Goal: Communication & Community: Answer question/provide support

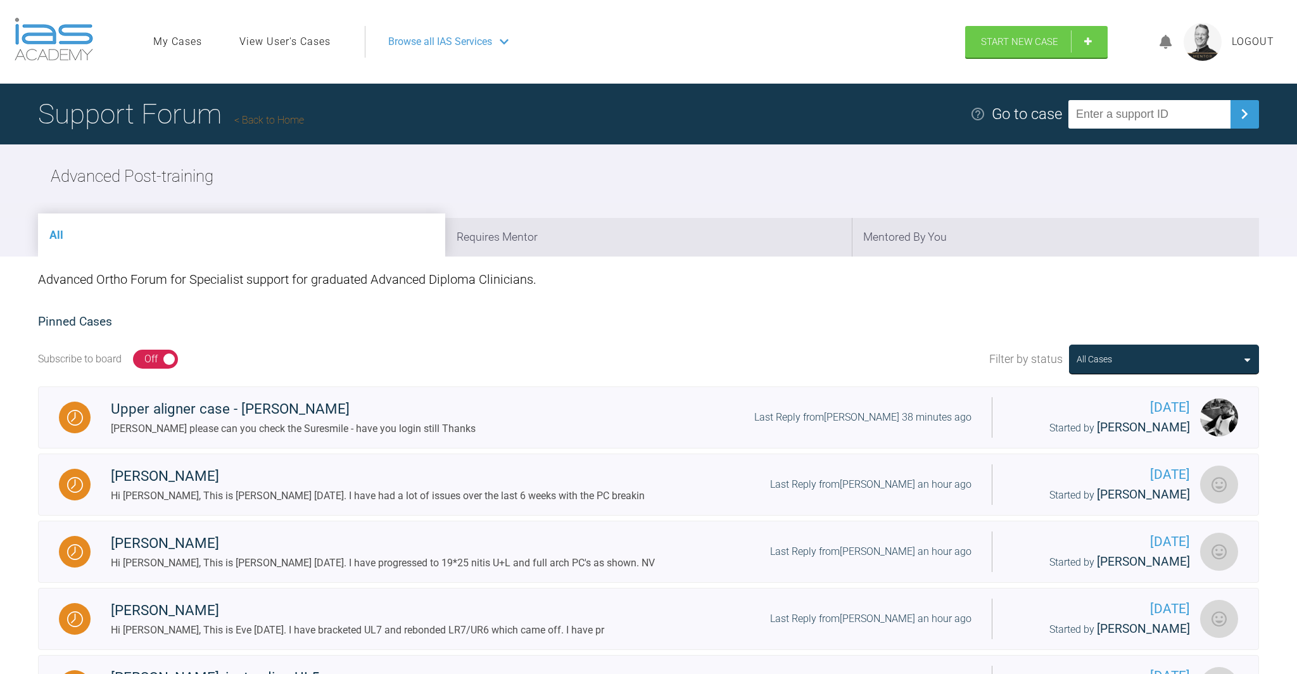
click at [641, 41] on icon at bounding box center [1165, 42] width 13 height 15
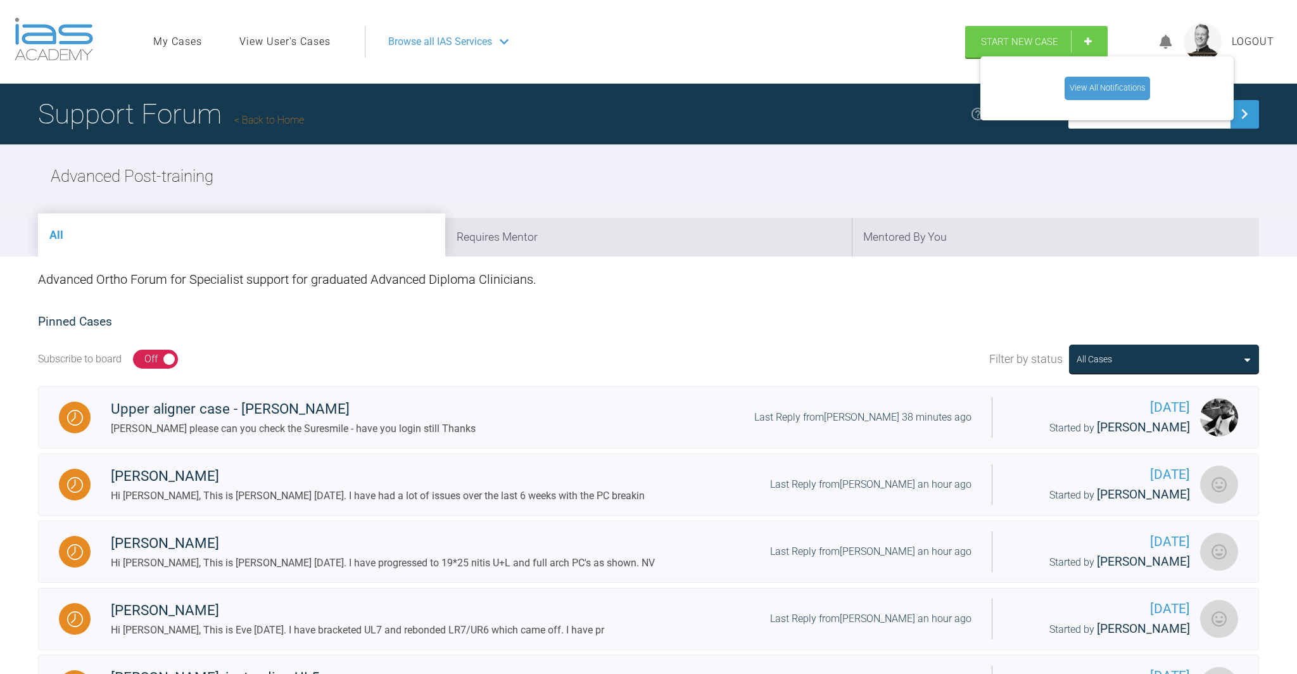
click at [641, 87] on link "View All Notifications" at bounding box center [1106, 88] width 85 height 23
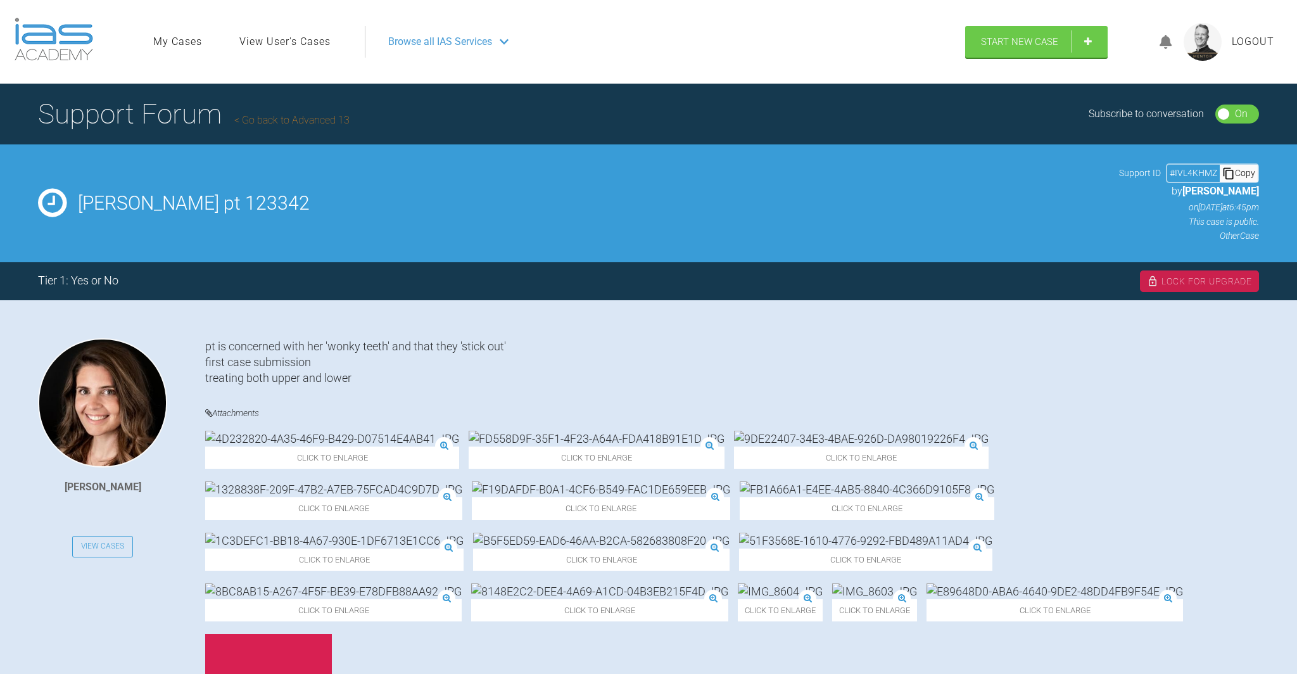
click at [297, 122] on link "Go back to Advanced 13" at bounding box center [291, 120] width 115 height 12
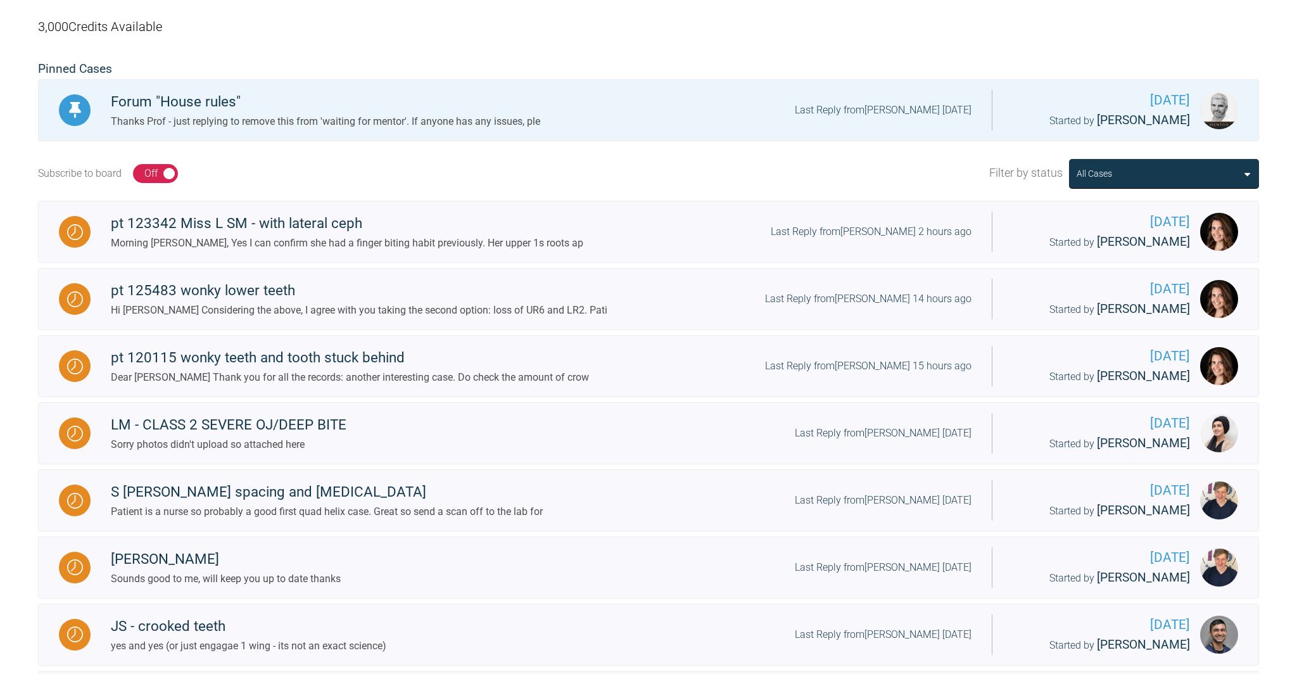
scroll to position [257, 0]
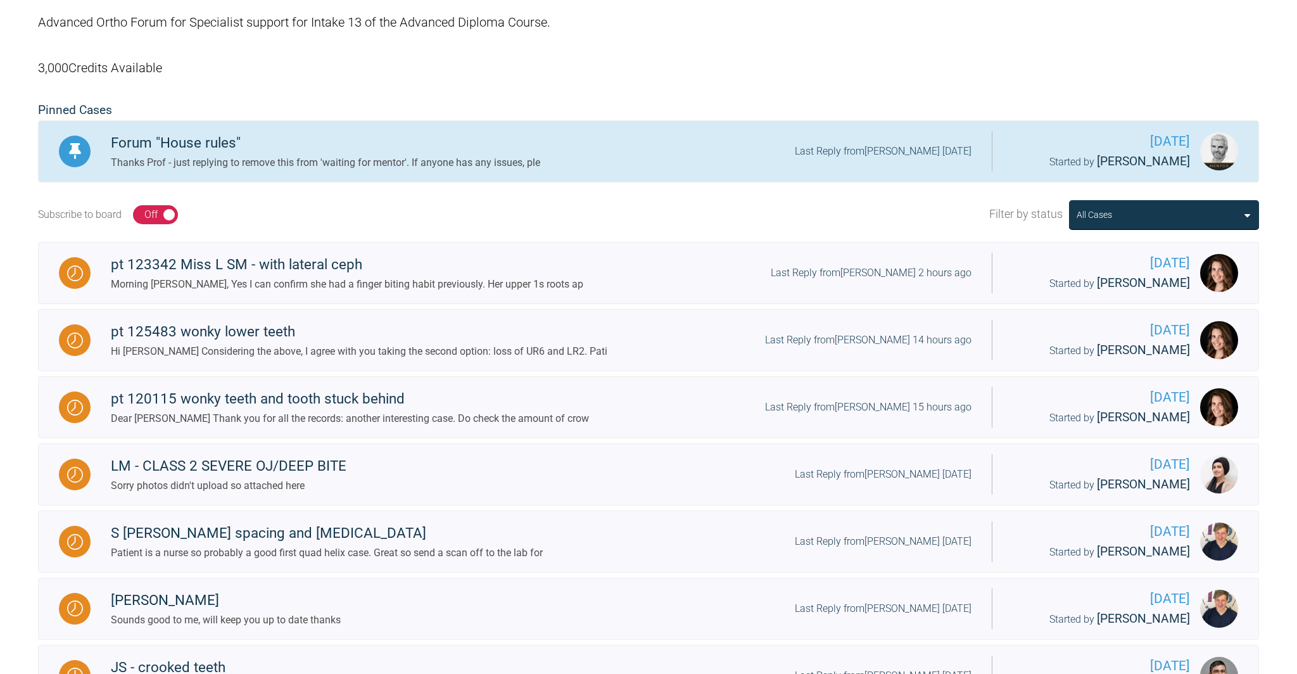
click at [257, 154] on div "Thanks Prof - just replying to remove this from 'waiting for mentor'. If anyone…" at bounding box center [325, 162] width 429 height 16
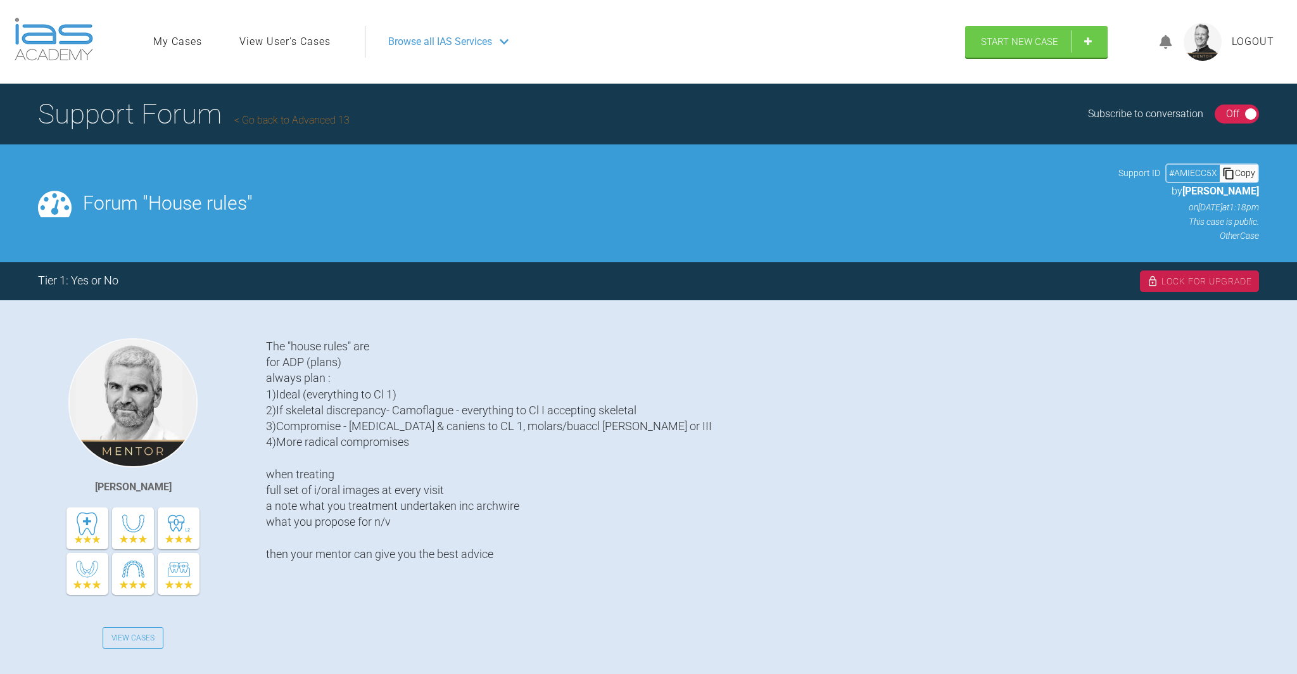
click at [305, 121] on h1 "Support Forum Go back to Advanced 13" at bounding box center [193, 114] width 311 height 44
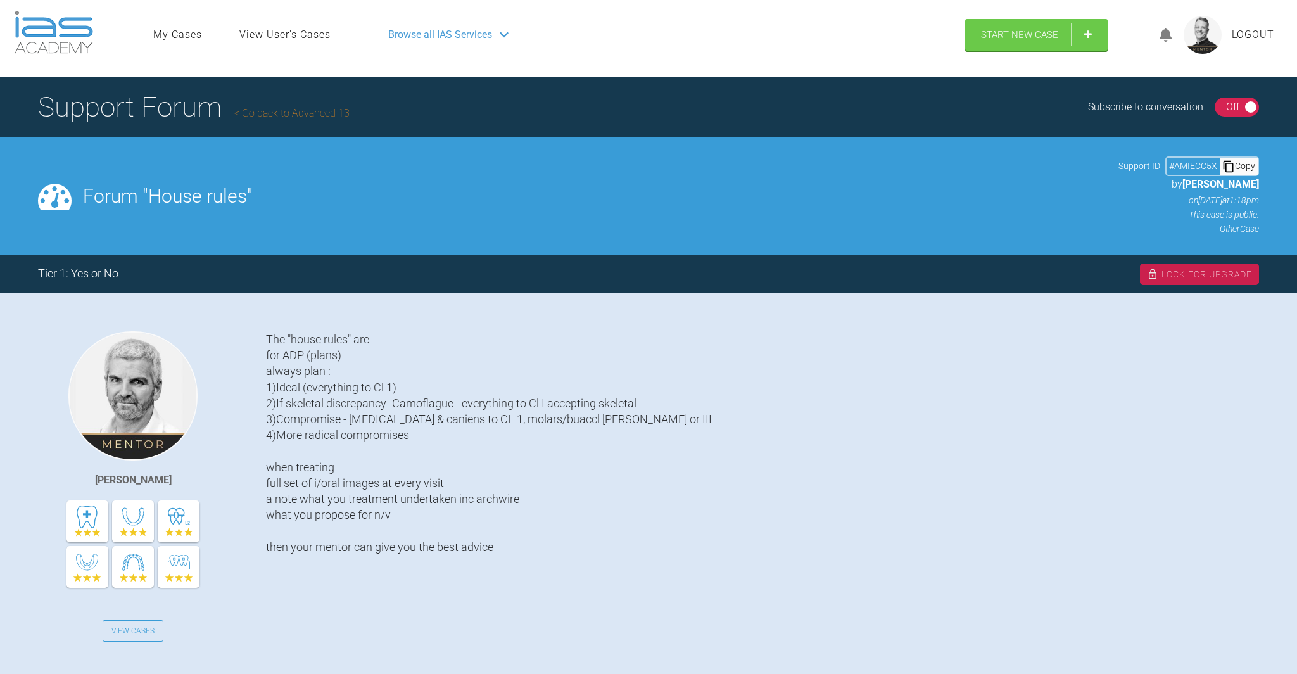
scroll to position [9, 0]
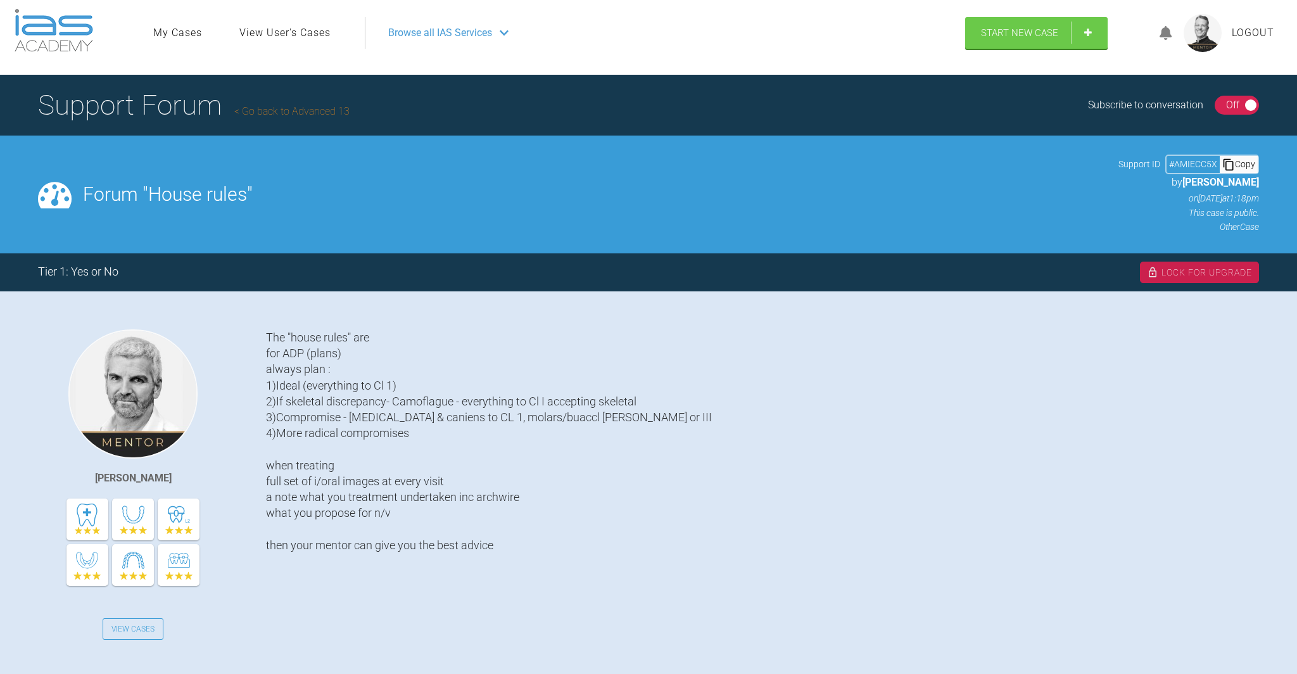
click at [270, 111] on link "Go back to Advanced 13" at bounding box center [291, 111] width 115 height 12
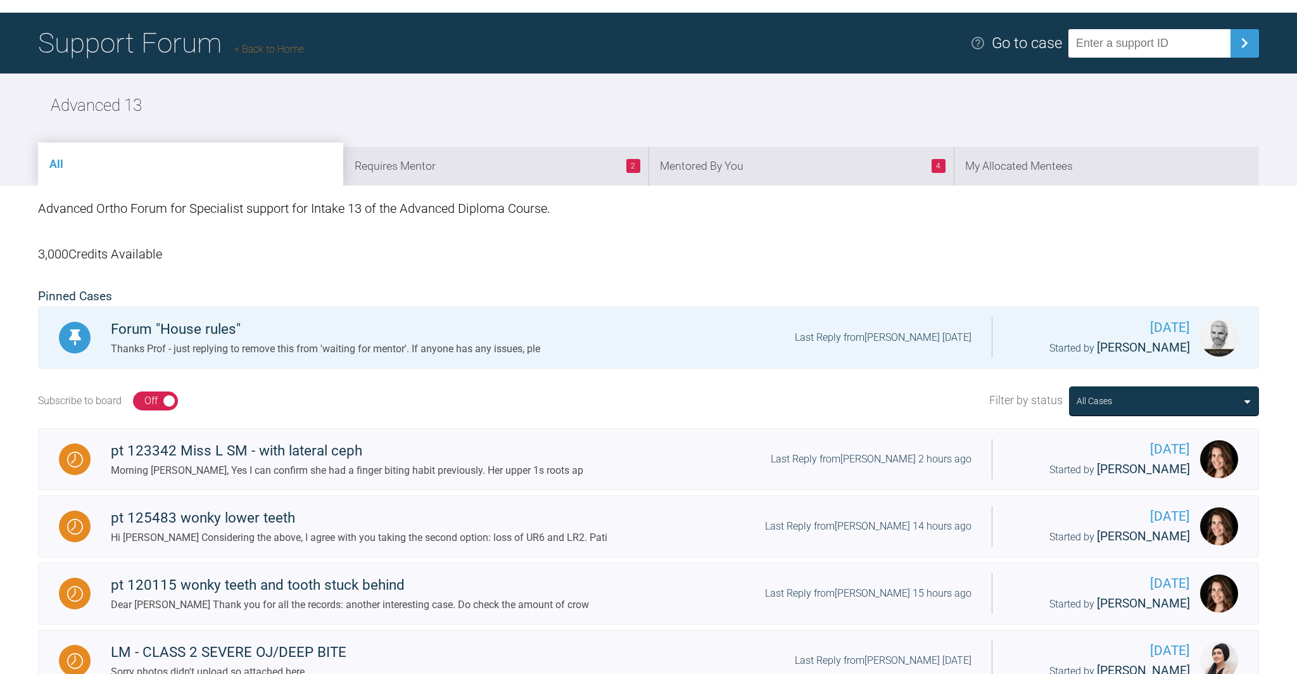
scroll to position [70, 0]
click at [803, 169] on li "4 Mentored By You" at bounding box center [800, 166] width 305 height 39
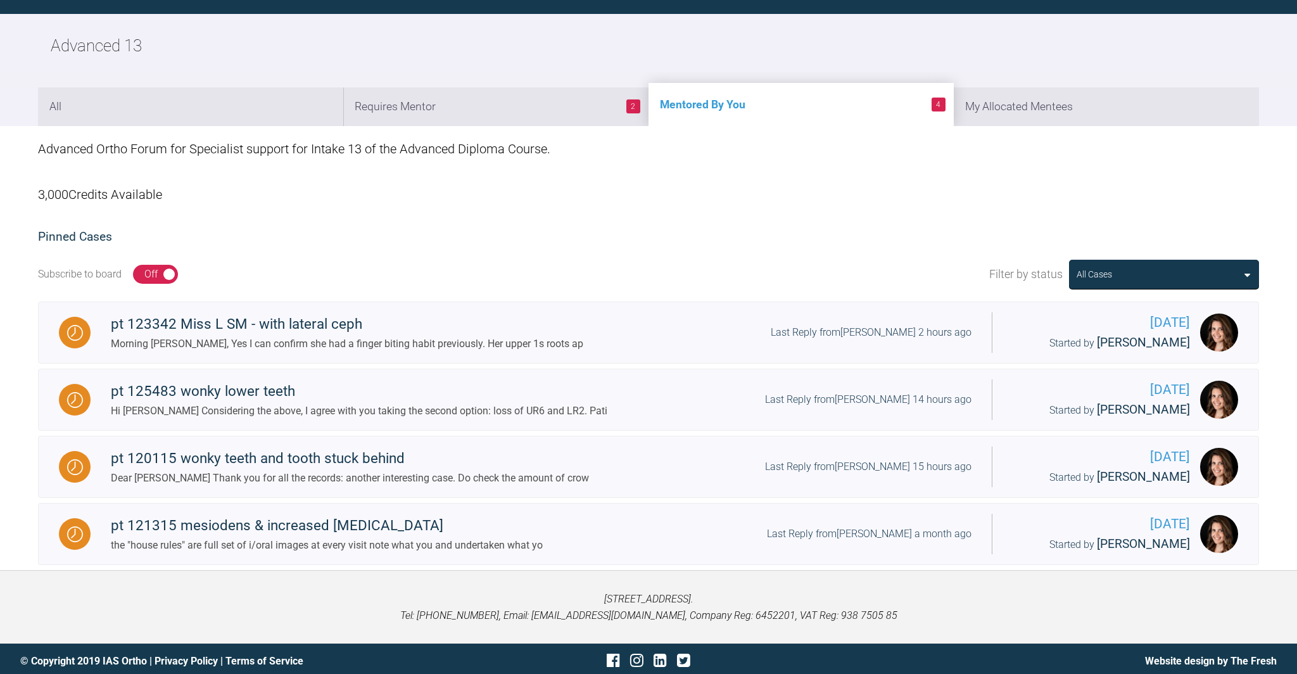
scroll to position [134, 0]
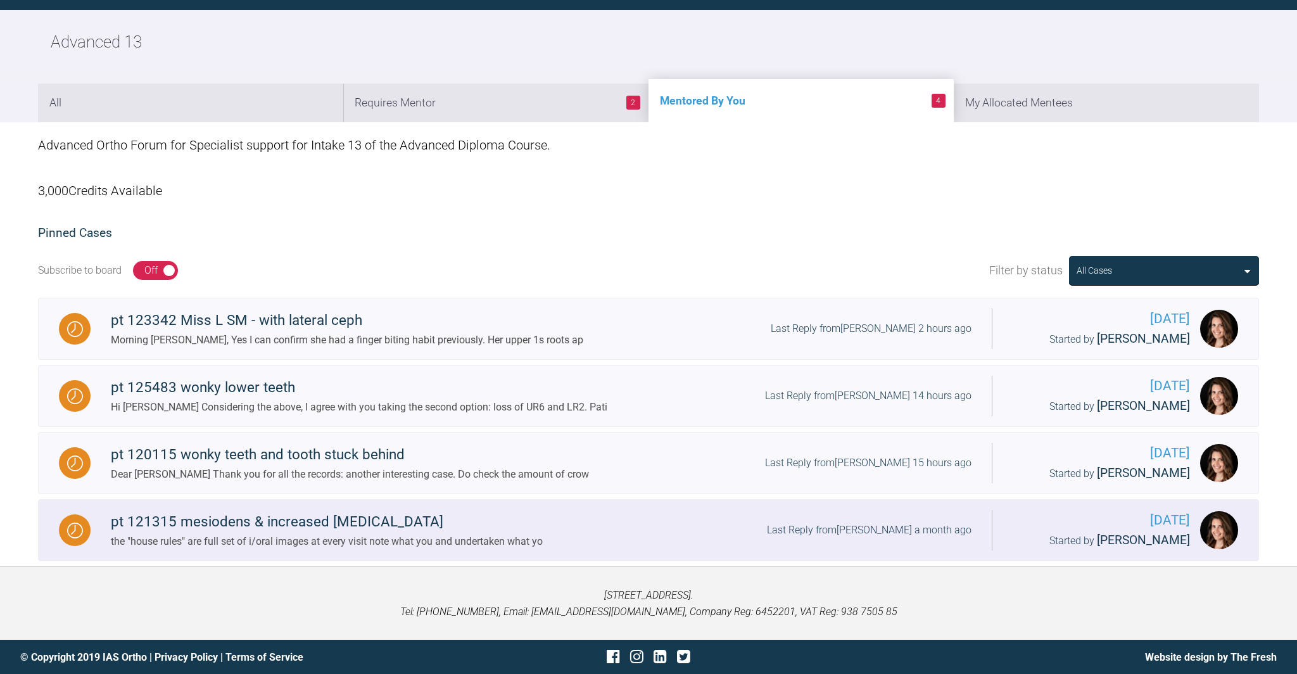
click at [287, 521] on div "pt 121315 mesiodens & increased [MEDICAL_DATA]" at bounding box center [327, 521] width 432 height 23
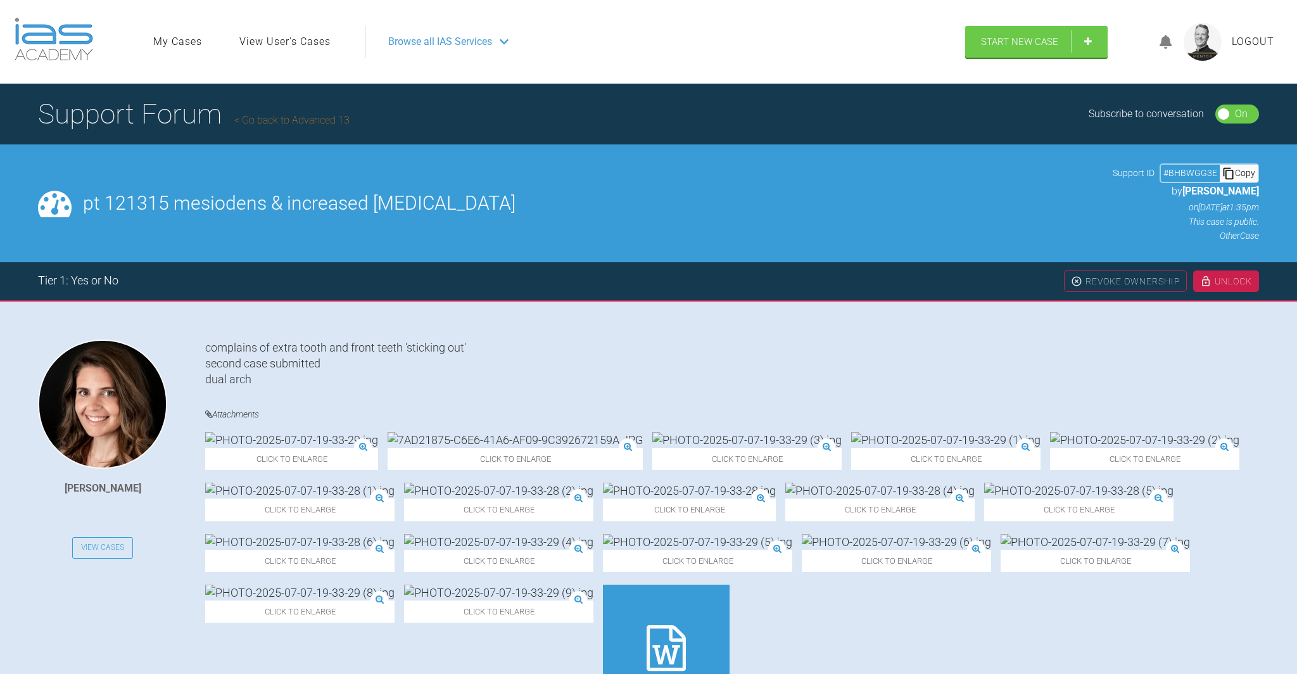
click at [296, 121] on link "Go back to Advanced 13" at bounding box center [291, 120] width 115 height 12
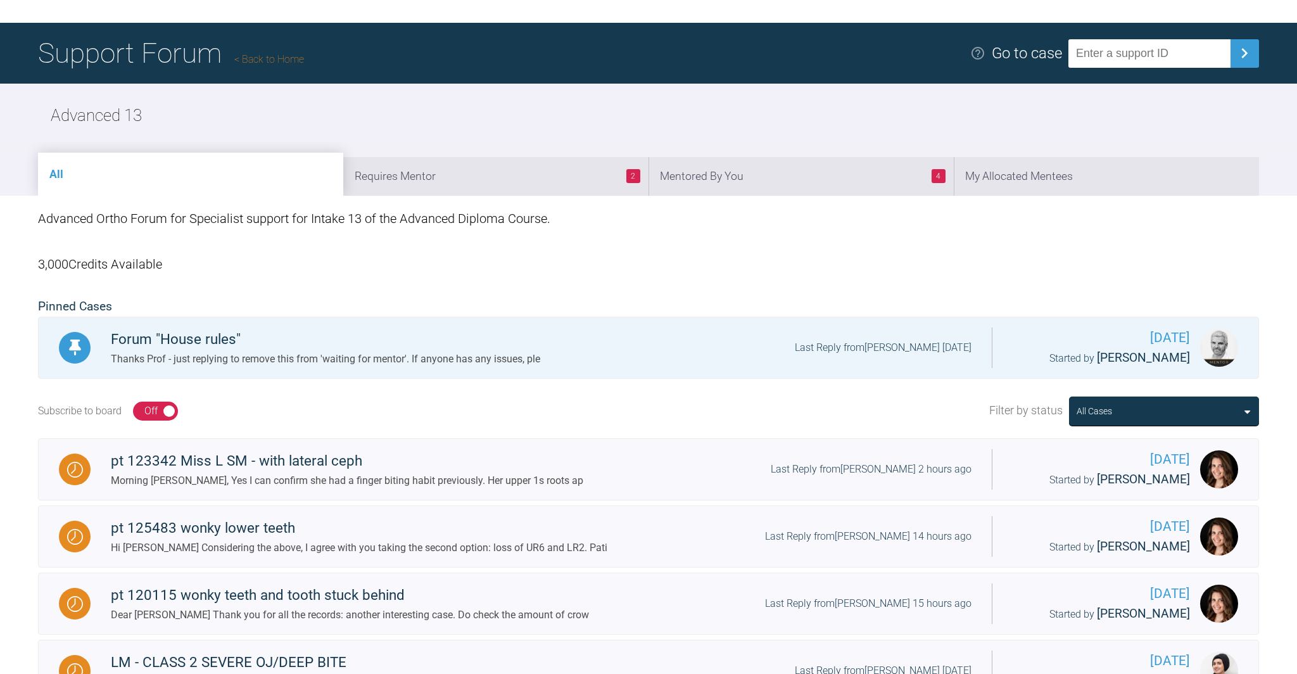
scroll to position [60, 0]
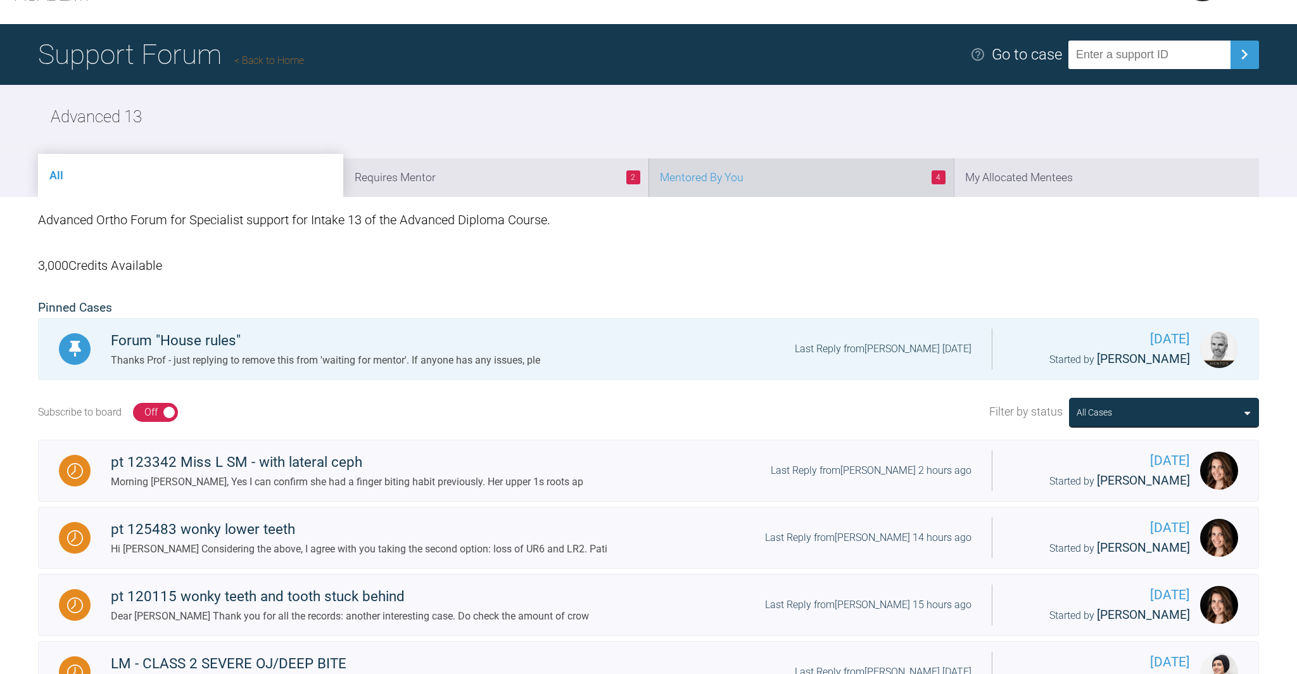
click at [781, 173] on li "4 Mentored By You" at bounding box center [800, 177] width 305 height 39
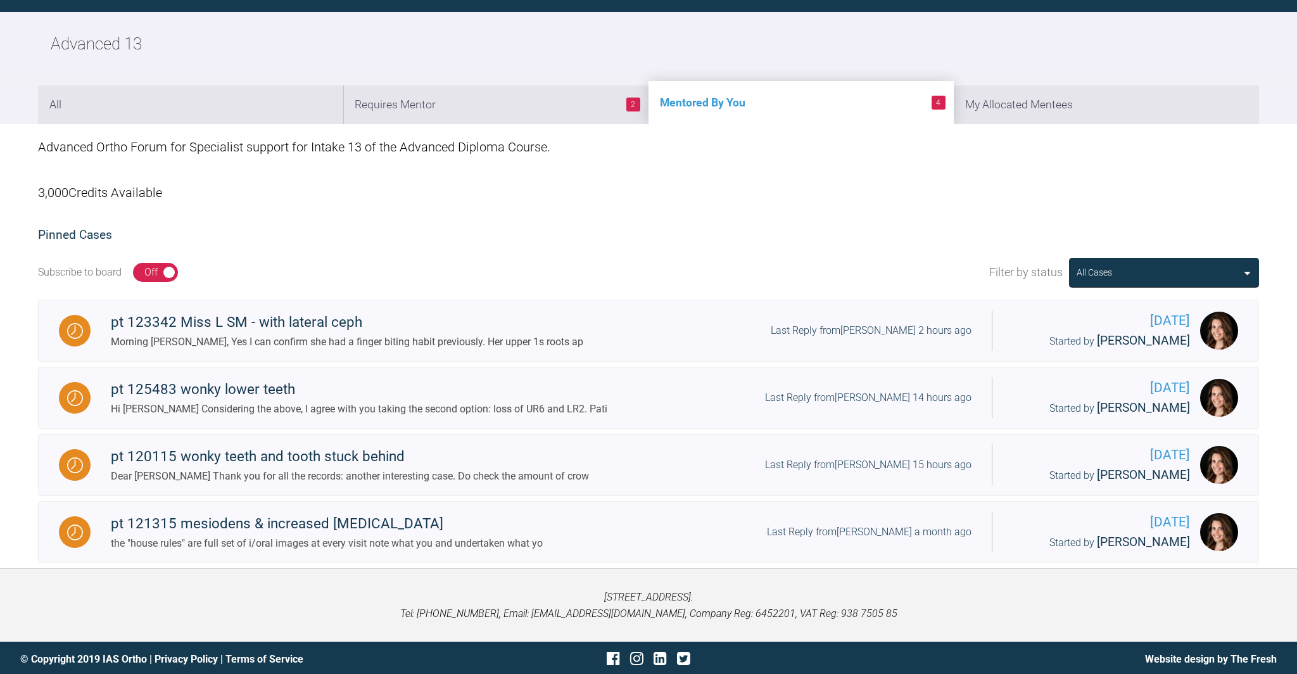
scroll to position [134, 0]
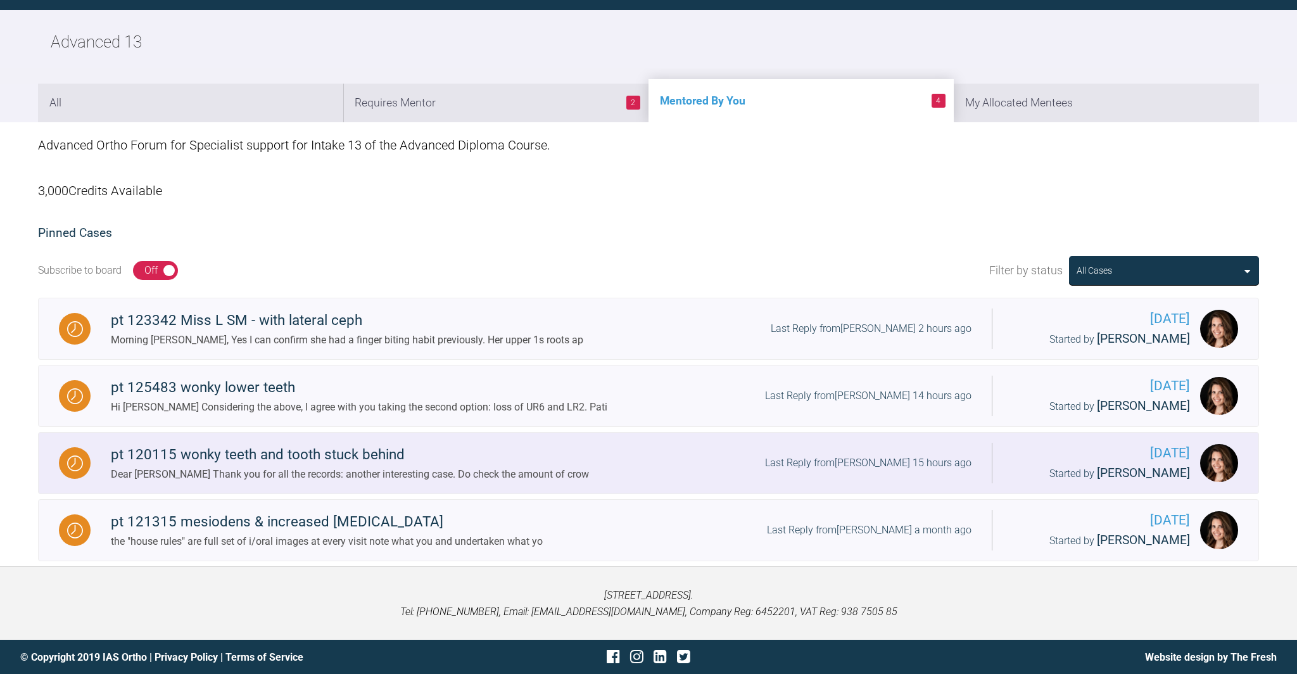
click at [246, 453] on div "pt 120115 wonky teeth and tooth stuck behind" at bounding box center [350, 454] width 478 height 23
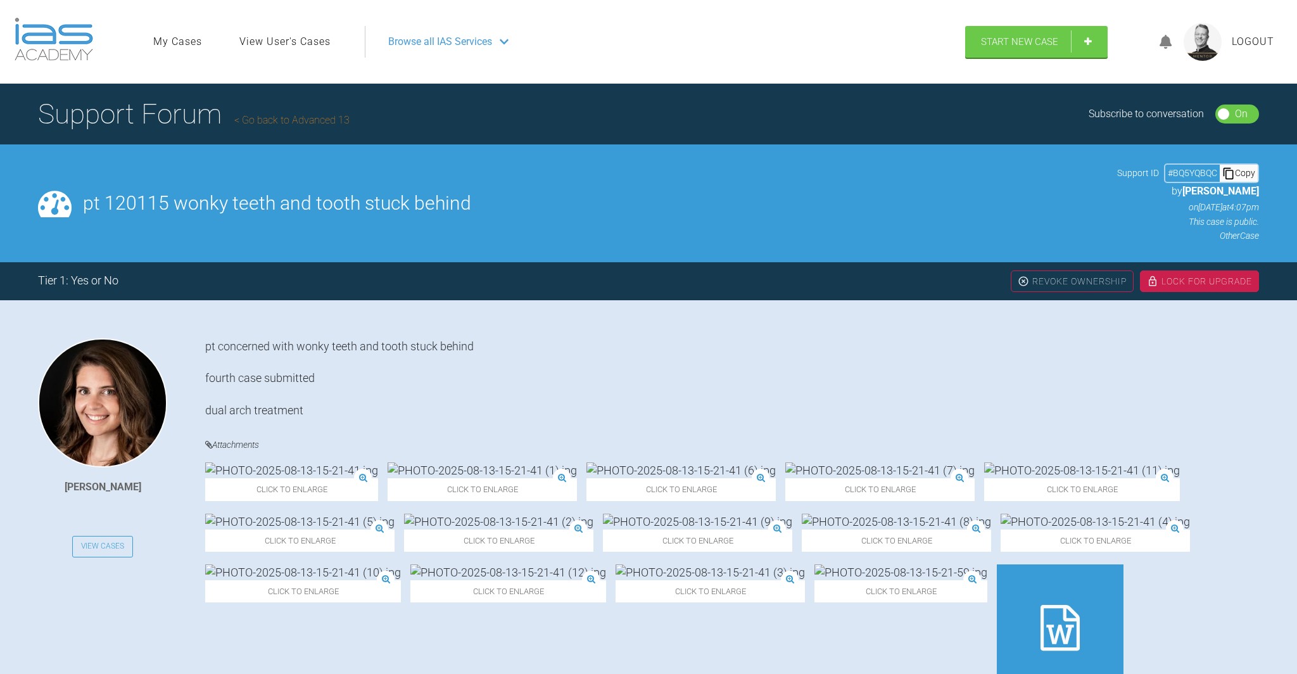
click at [292, 122] on link "Go back to Advanced 13" at bounding box center [291, 120] width 115 height 12
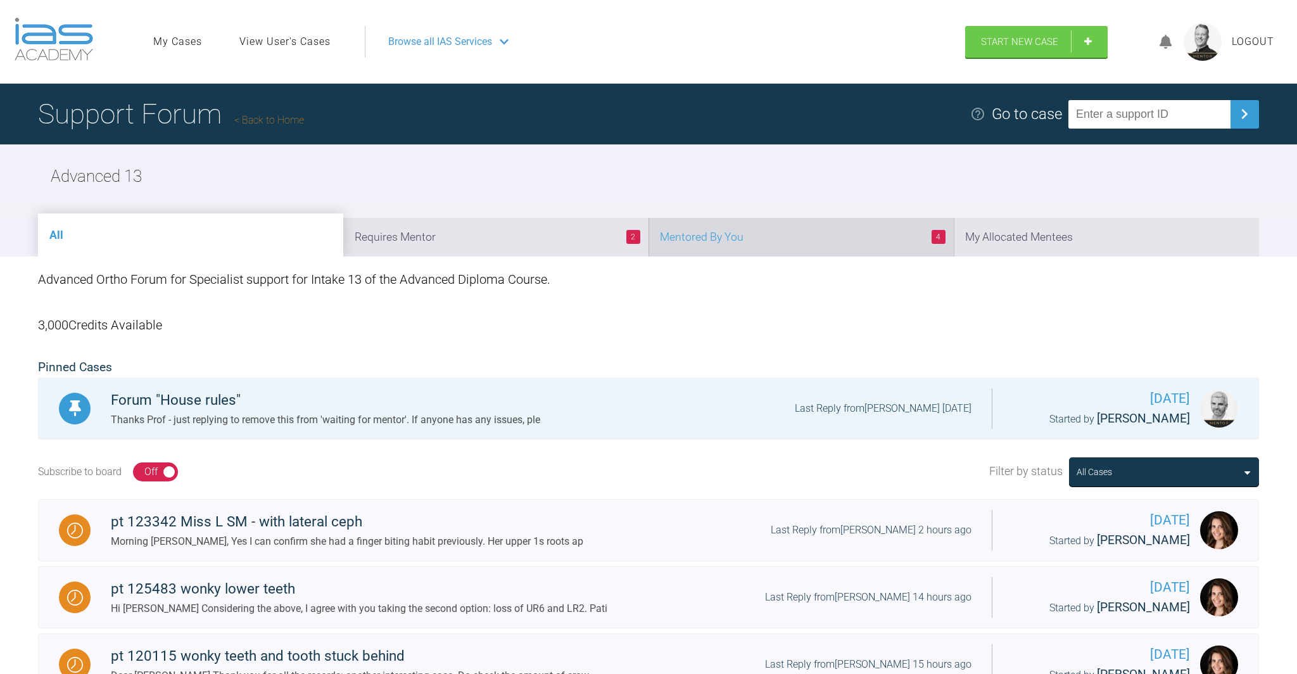
click at [812, 236] on li "4 Mentored By You" at bounding box center [800, 237] width 305 height 39
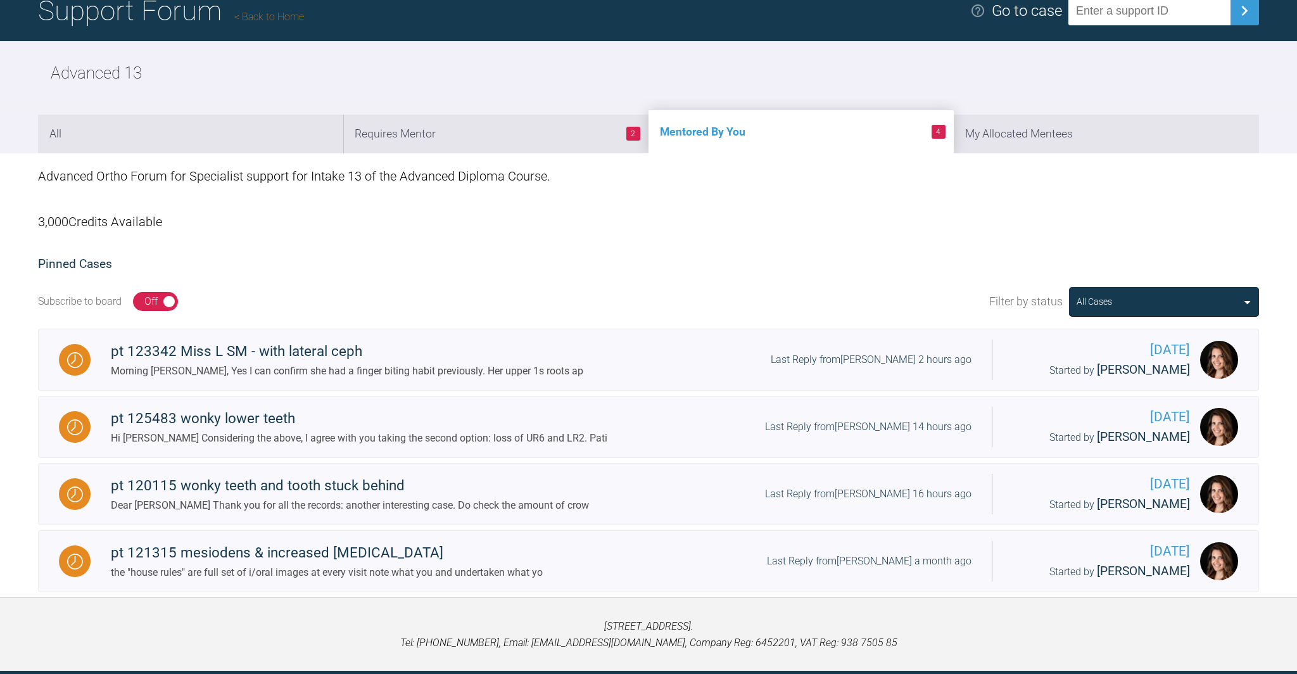
scroll to position [134, 0]
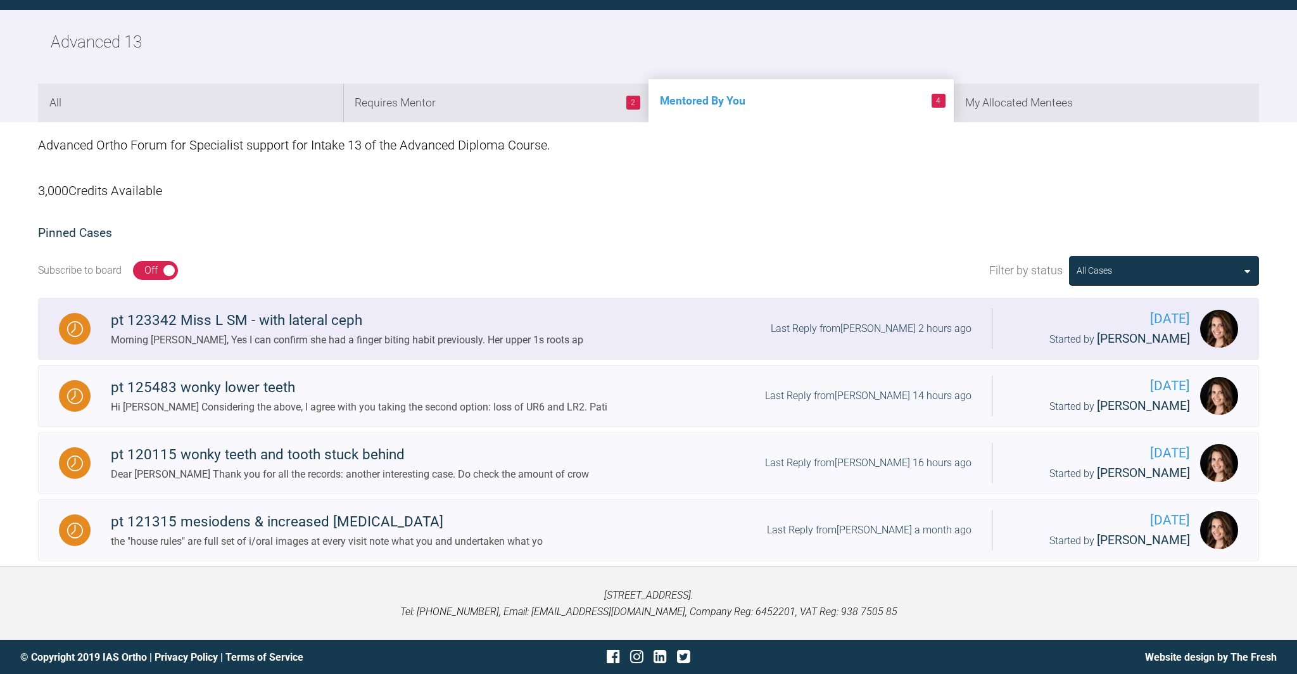
click at [315, 329] on div "pt 123342 Miss L SM - with lateral ceph" at bounding box center [347, 320] width 472 height 23
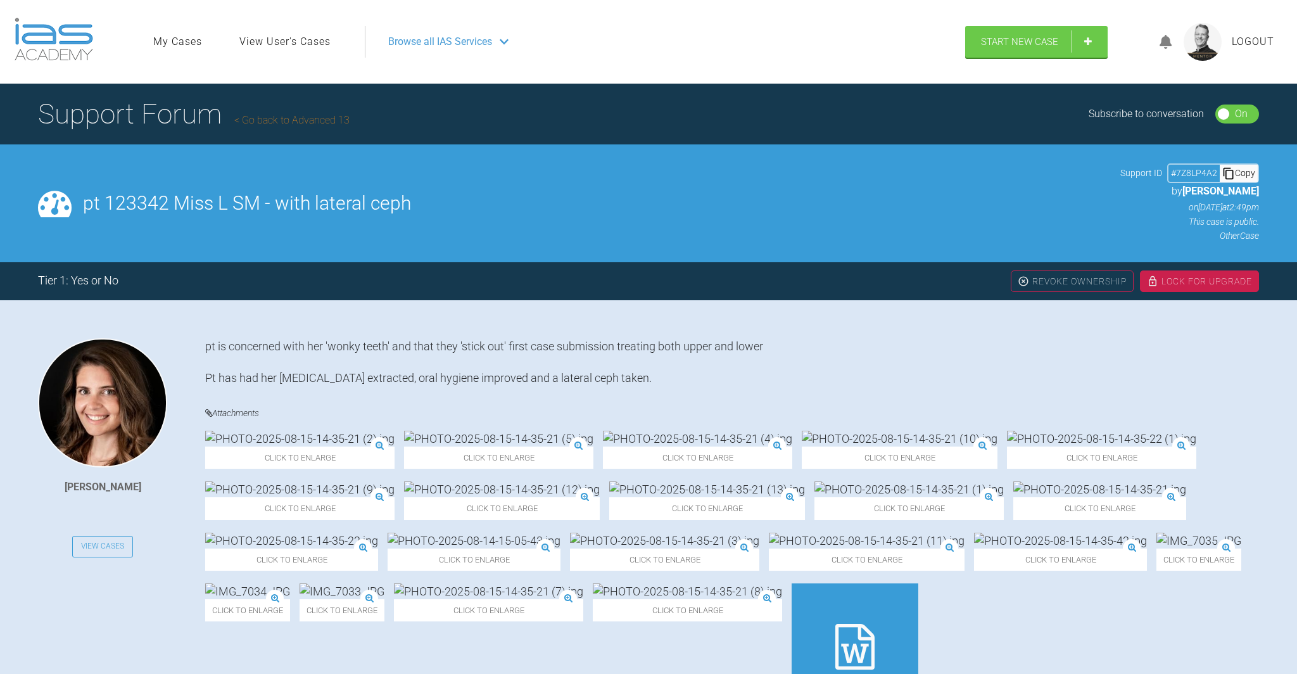
click at [1167, 42] on icon at bounding box center [1165, 42] width 13 height 15
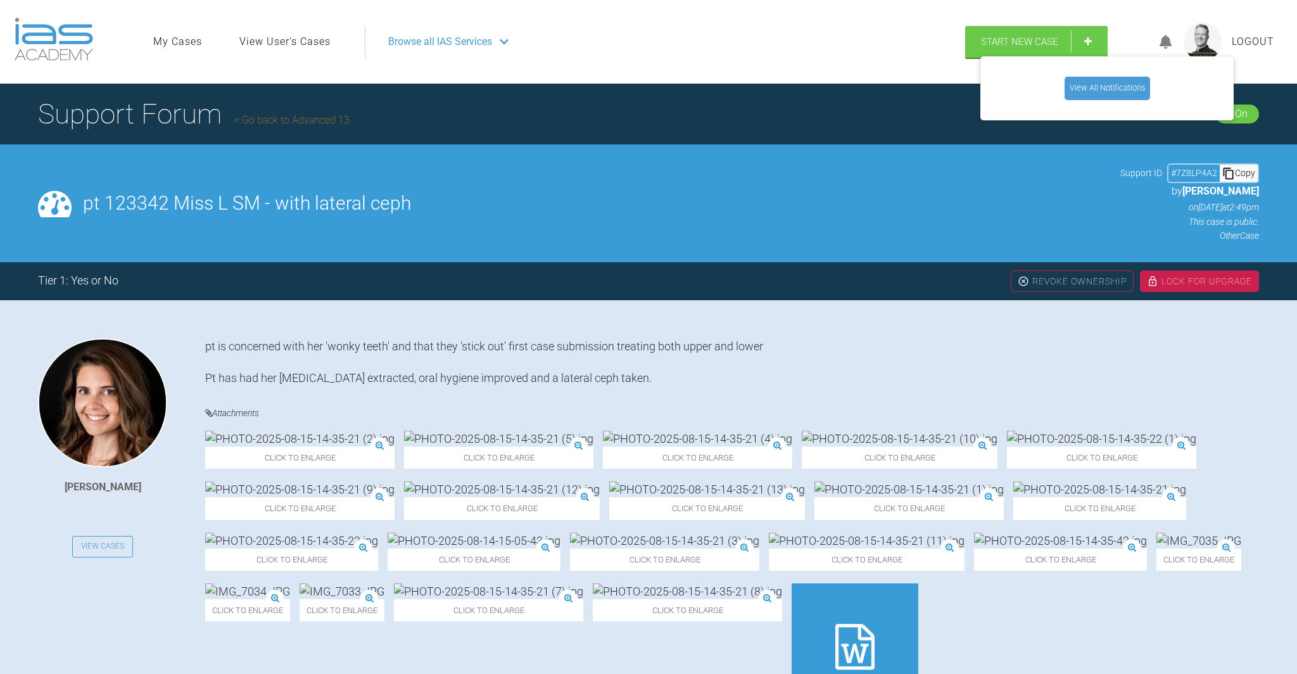
click at [1110, 88] on link "View All Notifications" at bounding box center [1106, 88] width 85 height 23
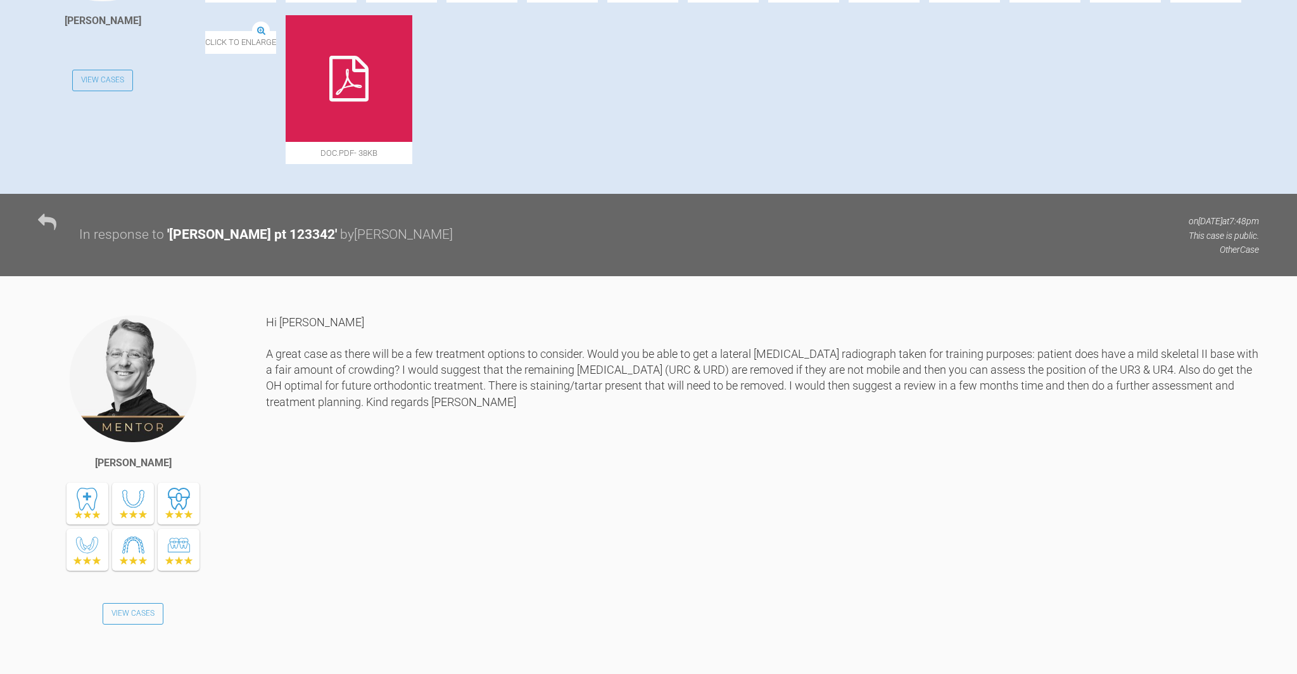
scroll to position [459, 0]
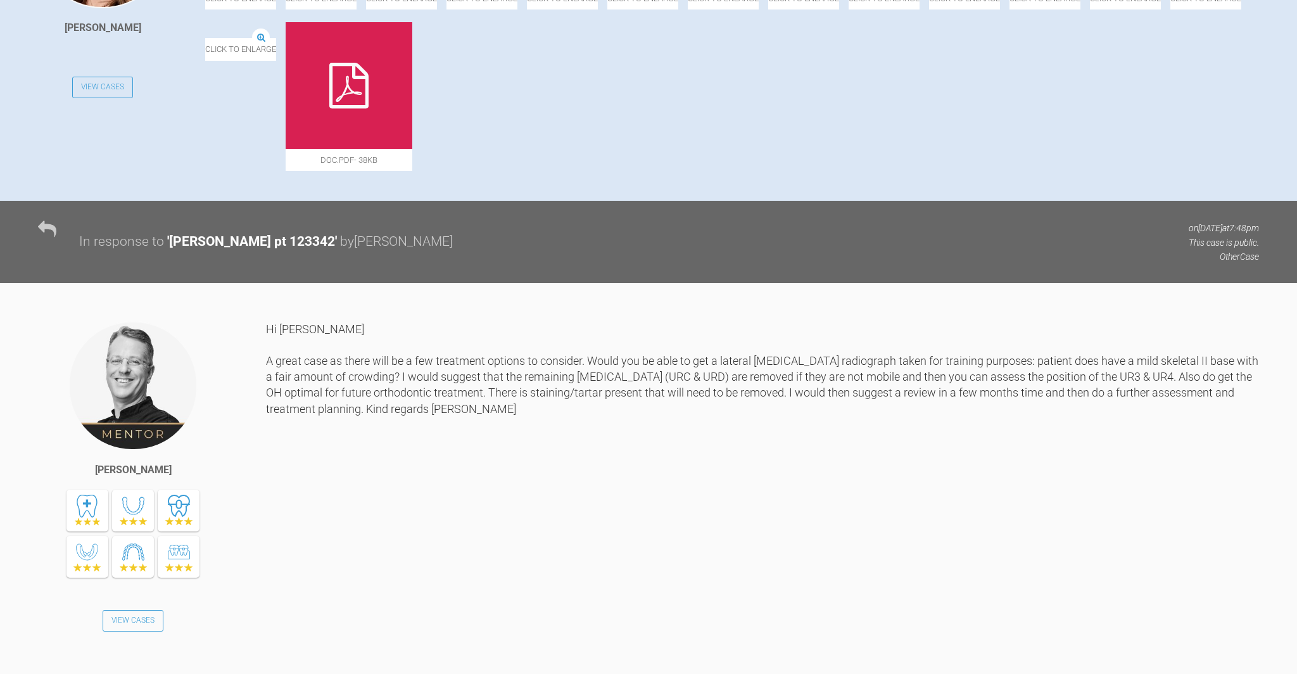
click at [689, 160] on icon at bounding box center [708, 137] width 39 height 46
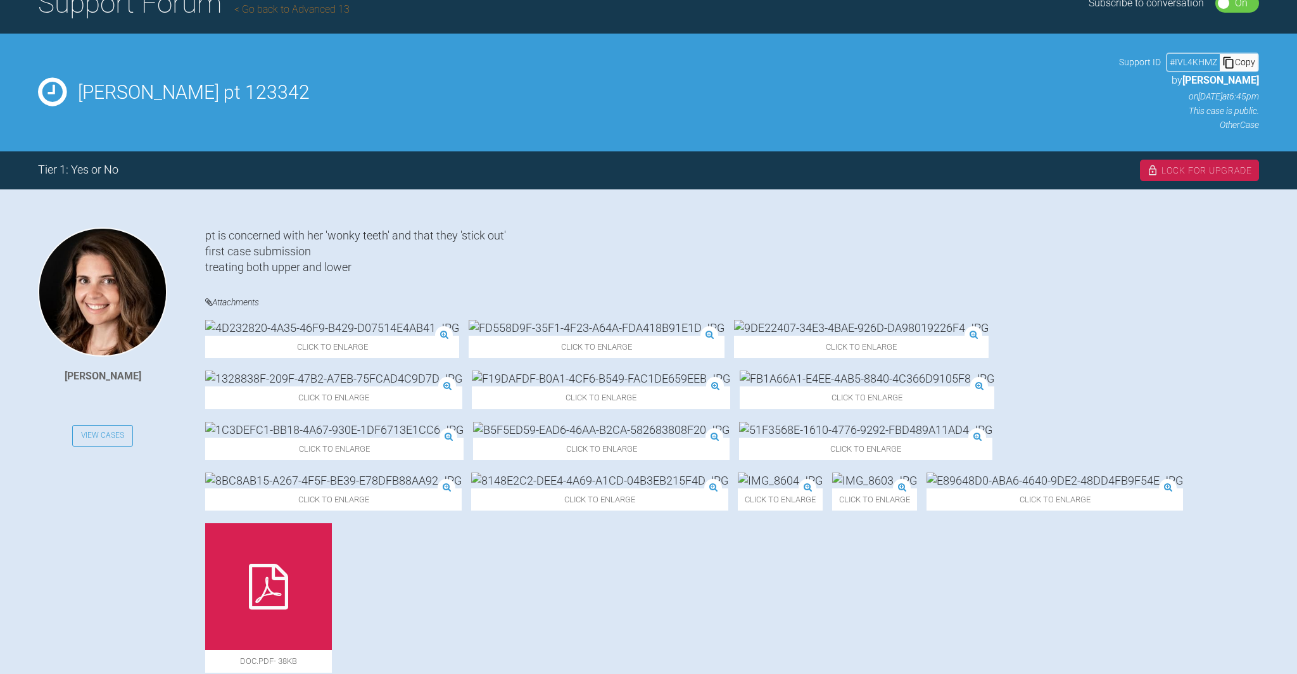
scroll to position [0, 0]
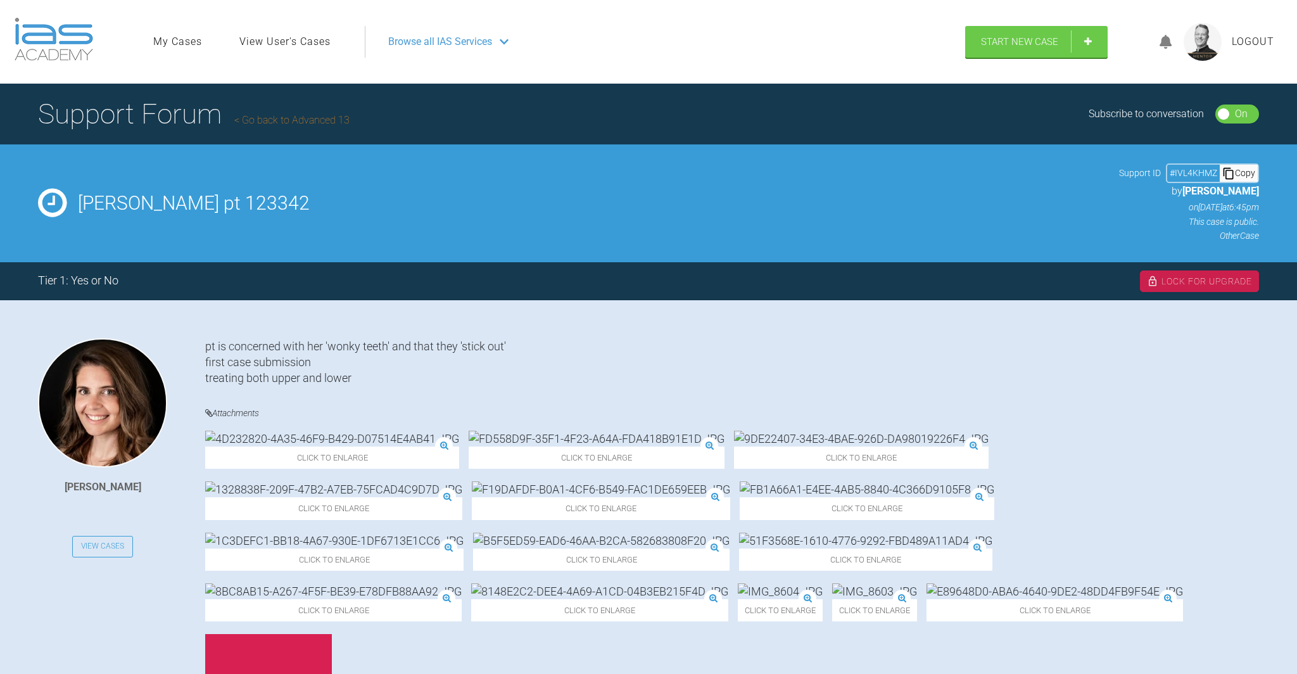
click at [1164, 42] on icon at bounding box center [1165, 42] width 13 height 15
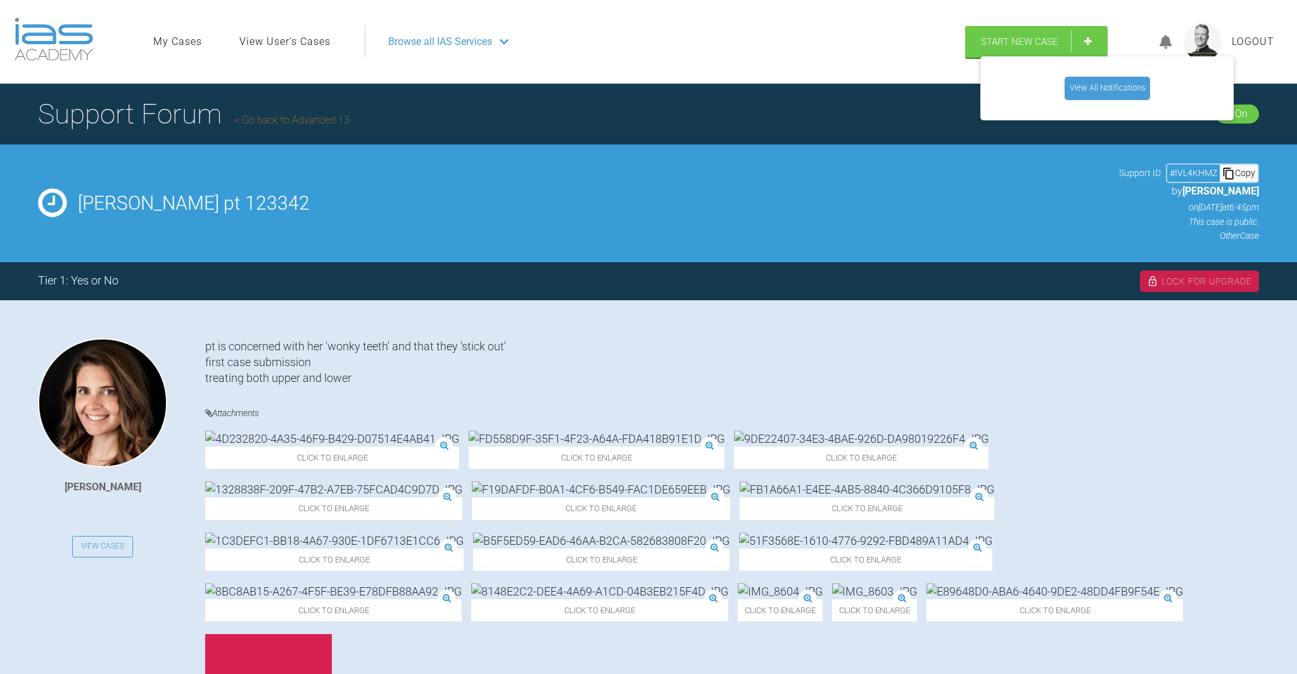
click at [1089, 89] on link "View All Notifications" at bounding box center [1106, 88] width 85 height 23
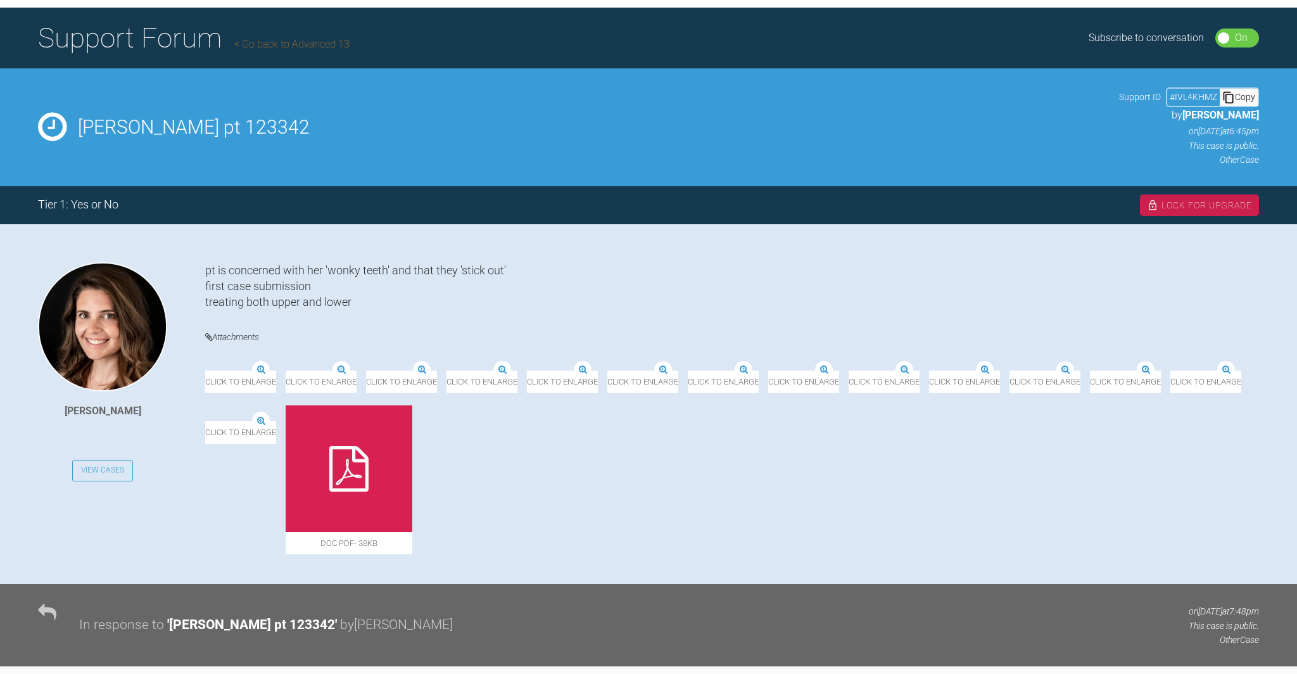
scroll to position [71, 0]
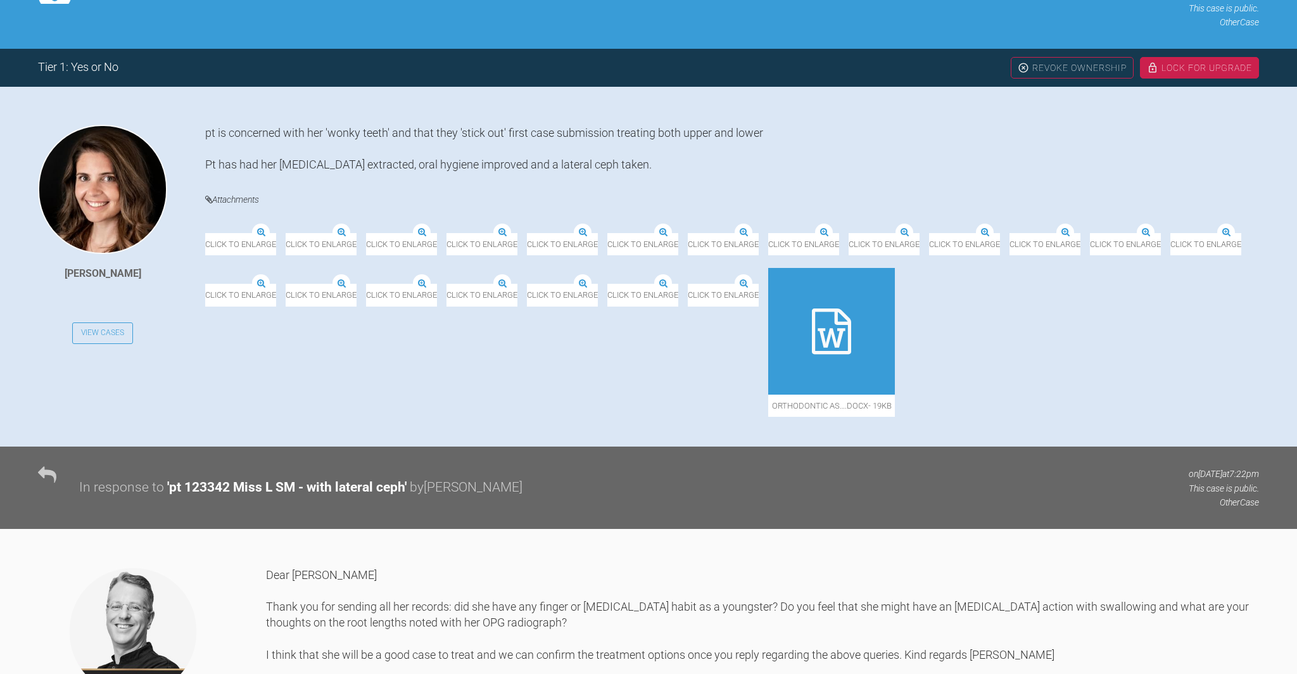
scroll to position [215, 0]
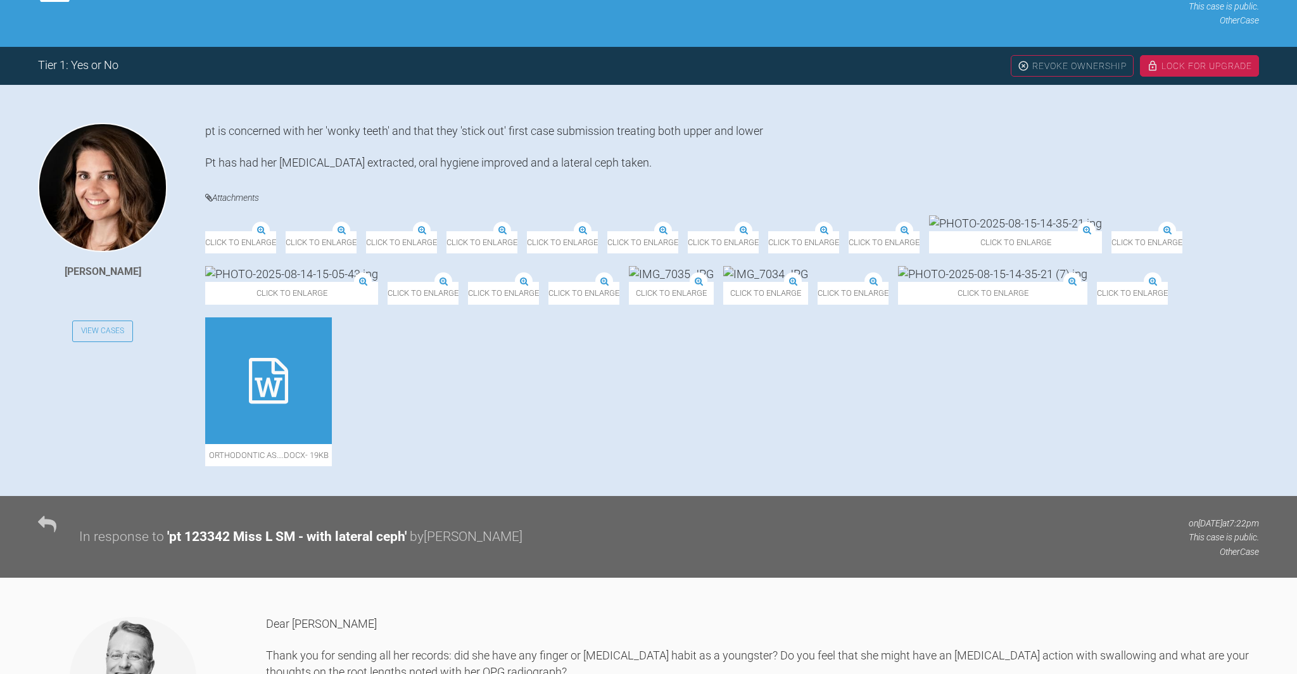
click at [332, 444] on div at bounding box center [268, 380] width 127 height 127
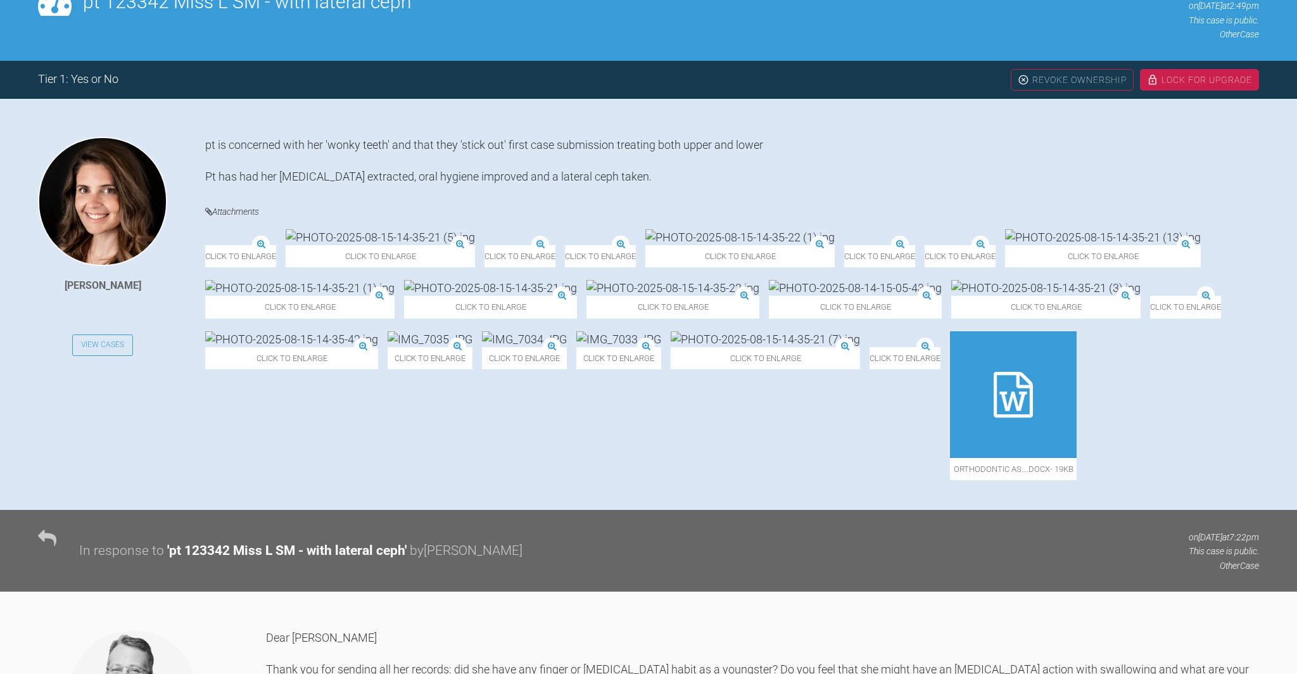
scroll to position [211, 0]
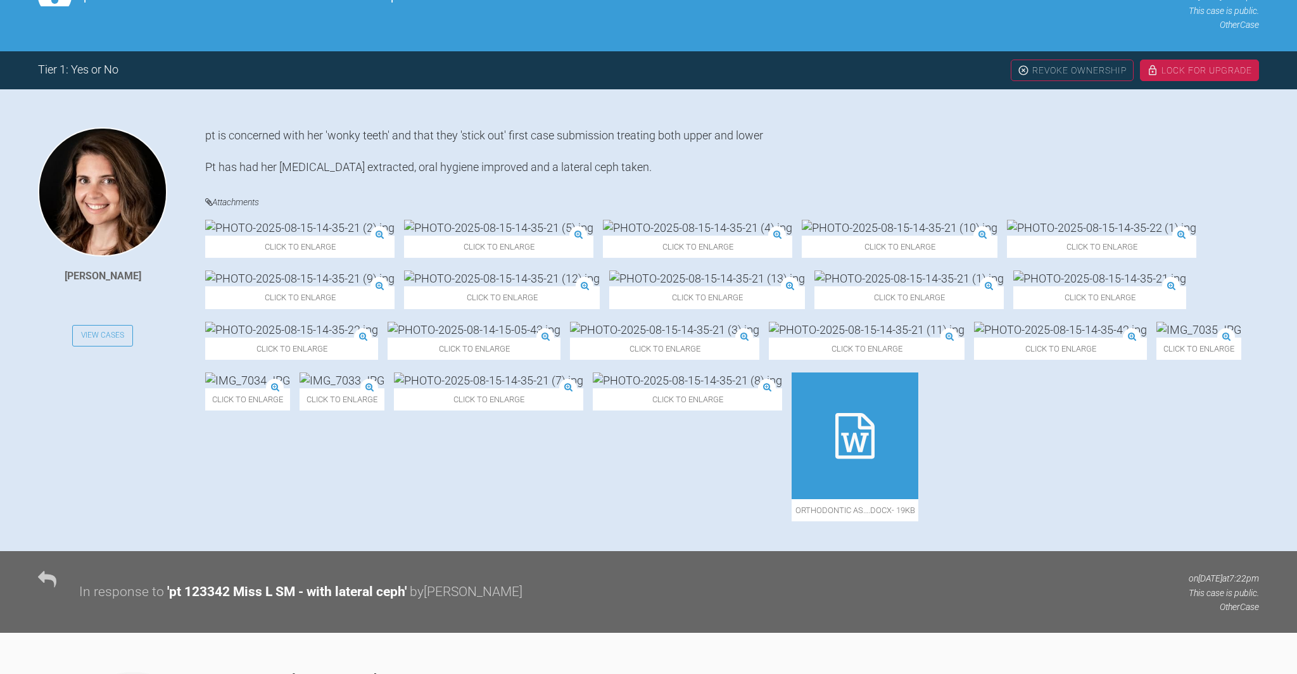
click at [974, 337] on img at bounding box center [1060, 330] width 173 height 16
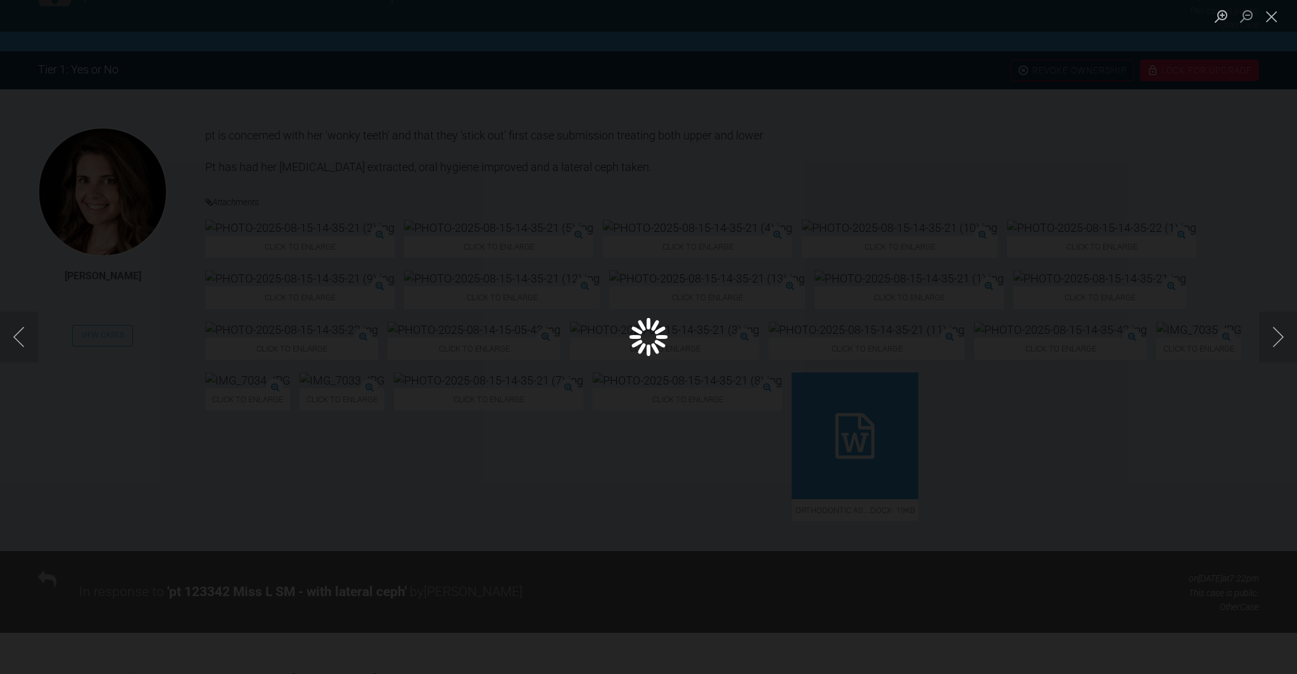
click at [260, 557] on div "Lightbox" at bounding box center [648, 337] width 1297 height 674
click at [1284, 335] on button "Next image" at bounding box center [1278, 336] width 38 height 51
click at [1283, 334] on button "Next image" at bounding box center [1278, 336] width 38 height 51
click at [20, 336] on button "Previous image" at bounding box center [19, 336] width 38 height 51
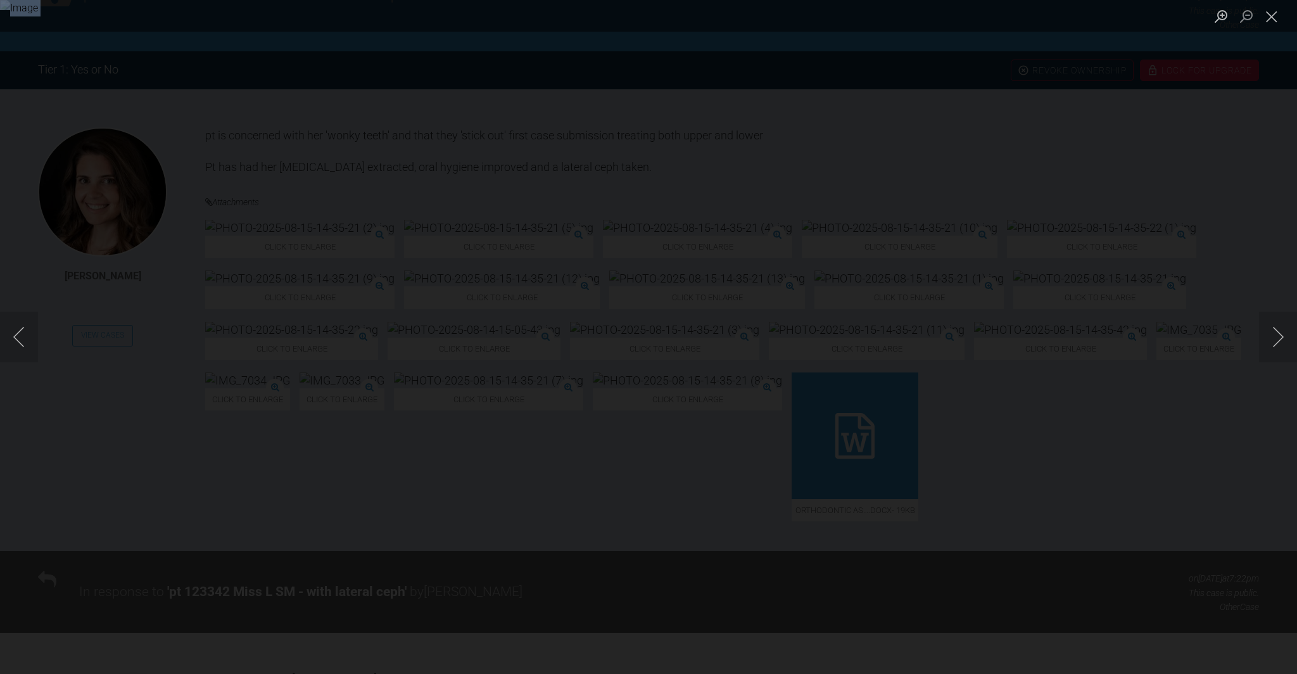
drag, startPoint x: 15, startPoint y: 339, endPoint x: 81, endPoint y: 334, distance: 66.0
click at [16, 338] on button "Previous image" at bounding box center [19, 336] width 38 height 51
click at [1281, 332] on button "Next image" at bounding box center [1278, 336] width 38 height 51
click at [1268, 17] on button "Close lightbox" at bounding box center [1271, 16] width 25 height 22
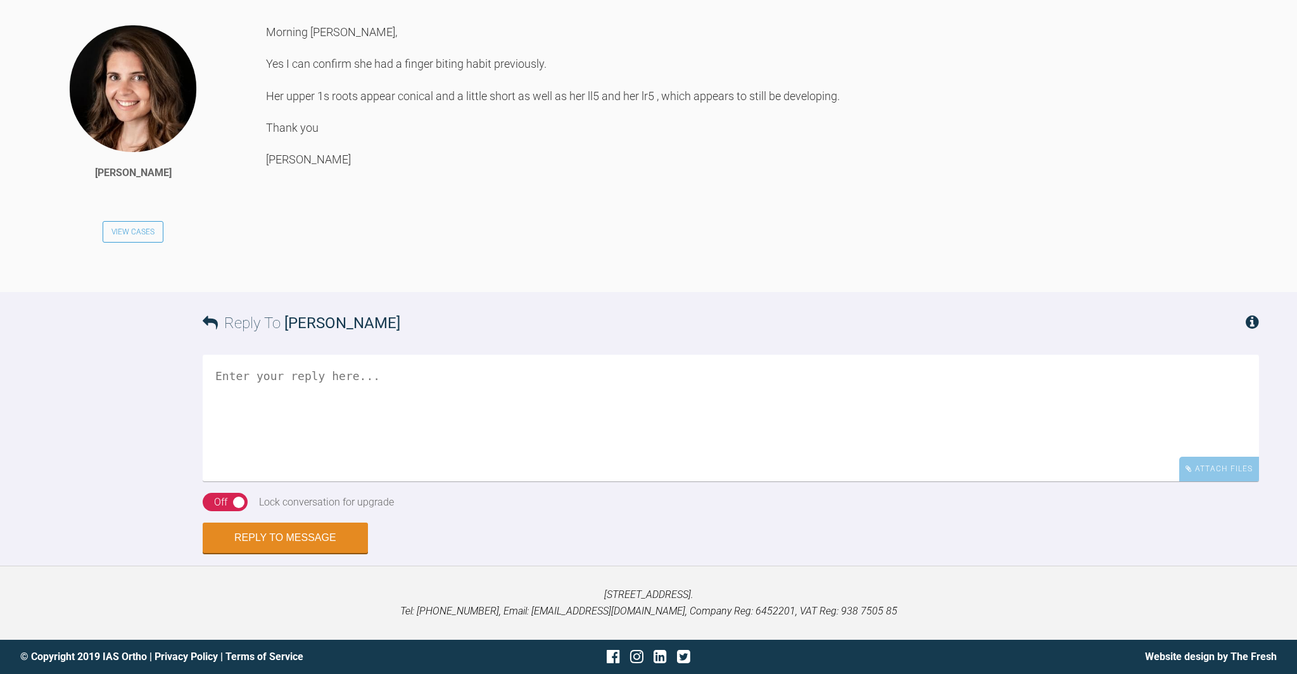
scroll to position [1485, 0]
click at [216, 375] on textarea at bounding box center [731, 418] width 1056 height 127
click at [479, 406] on textarea "Dear [PERSON_NAME] I agree wiht your [MEDICAL_DATA]: fixed applainces on a non-…" at bounding box center [731, 418] width 1056 height 127
click at [633, 406] on textarea "Dear [PERSON_NAME] I agree wiht your [MEDICAL_DATA]: fixed appliances on a non-…" at bounding box center [731, 418] width 1056 height 127
click at [714, 410] on textarea "Dear [PERSON_NAME] I agree wiht your [MEDICAL_DATA]: fixed appliances on a non-…" at bounding box center [731, 418] width 1056 height 127
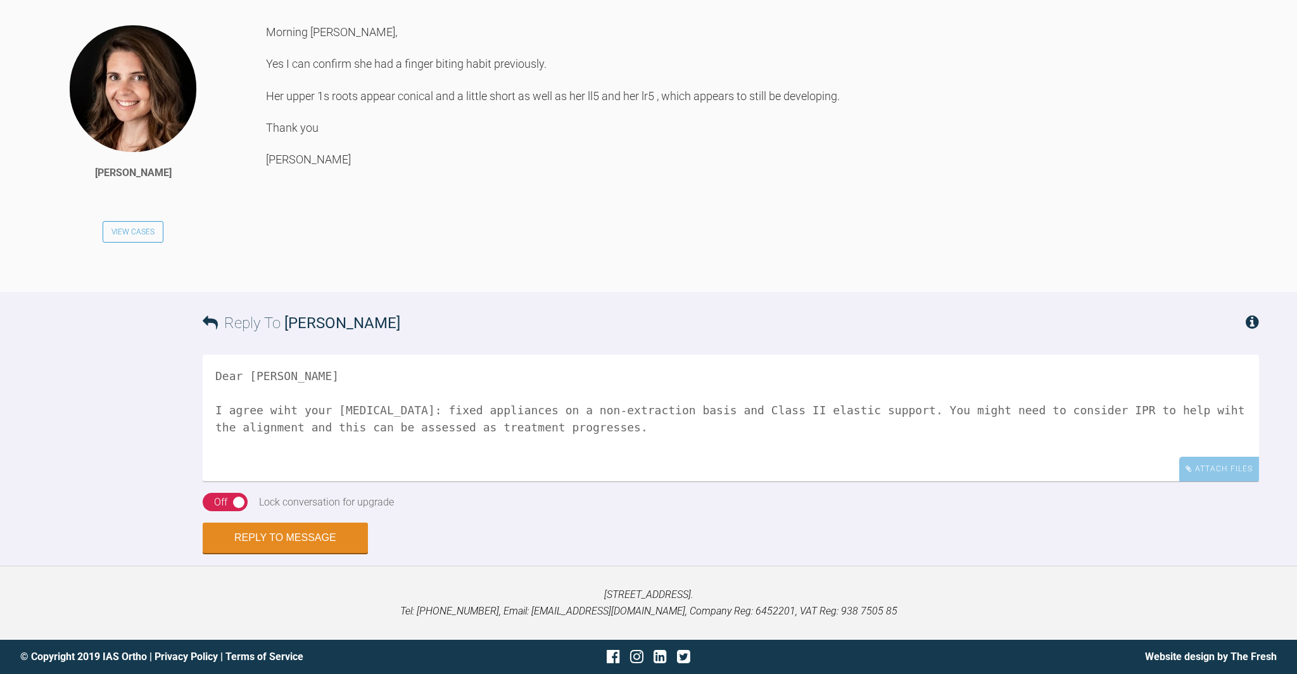
click at [285, 408] on textarea "Dear [PERSON_NAME] I agree wiht your [MEDICAL_DATA]: fixed appliances on a non-…" at bounding box center [731, 418] width 1056 height 127
click at [326, 390] on textarea "Dear [PERSON_NAME] I agree with your [MEDICAL_DATA]: fixed appliances on a non-…" at bounding box center [731, 418] width 1056 height 127
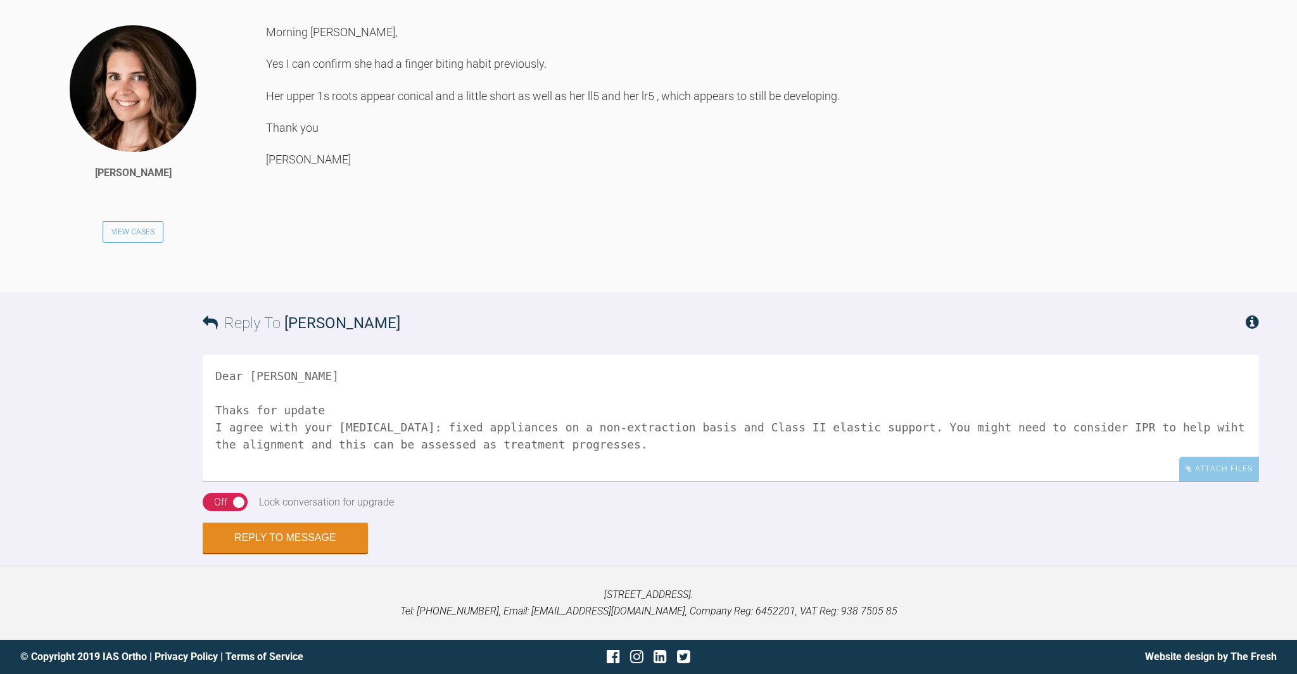
click at [235, 408] on textarea "Dear [PERSON_NAME] Thaks for update I agree with your [MEDICAL_DATA]: fixed app…" at bounding box center [731, 418] width 1056 height 127
click at [291, 409] on textarea "Dear [PERSON_NAME] Thanks for update I agree with your [MEDICAL_DATA]: fixed ap…" at bounding box center [731, 418] width 1056 height 127
click at [358, 407] on textarea "Dear [PERSON_NAME] Thanks for the update I agree with your [MEDICAL_DATA]: fixe…" at bounding box center [731, 418] width 1056 height 127
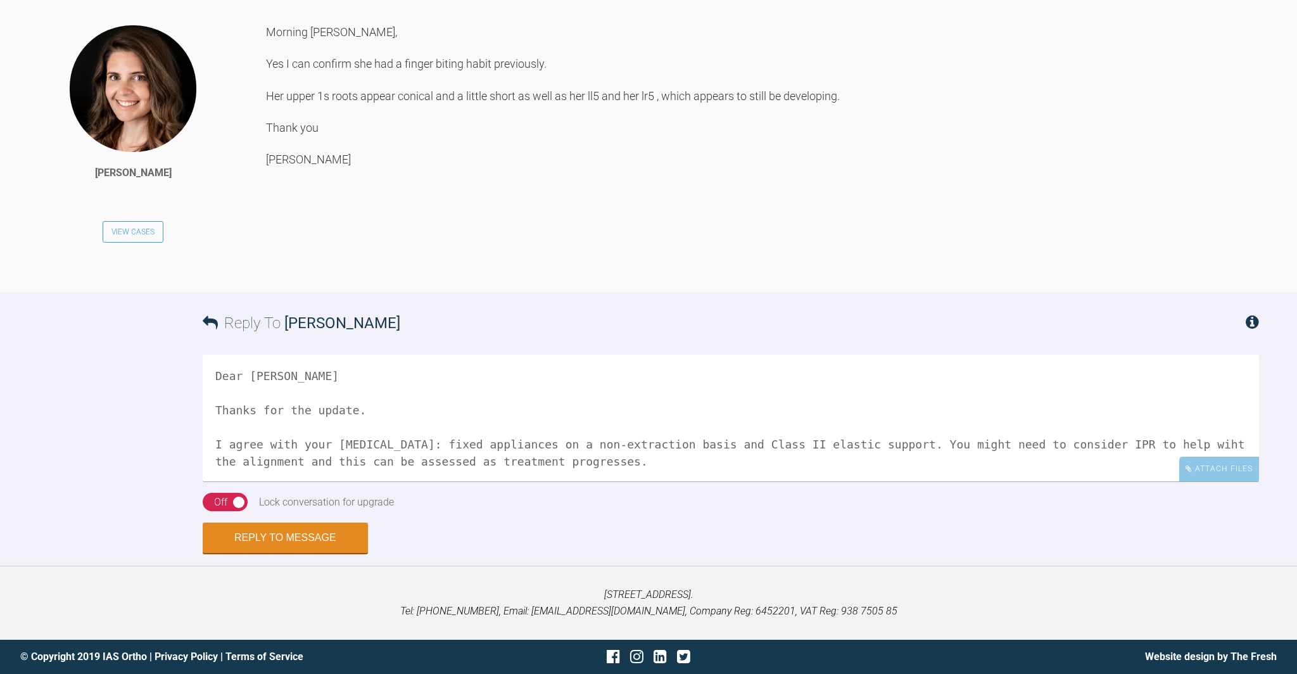
scroll to position [1, 0]
click at [1191, 481] on textarea "Dear [PERSON_NAME] Thanks for the update. I agree with your [MEDICAL_DATA]: fix…" at bounding box center [731, 418] width 1056 height 127
click at [628, 481] on textarea "Dear [PERSON_NAME] Thanks for the update. I agree with your [MEDICAL_DATA]: fix…" at bounding box center [731, 418] width 1056 height 127
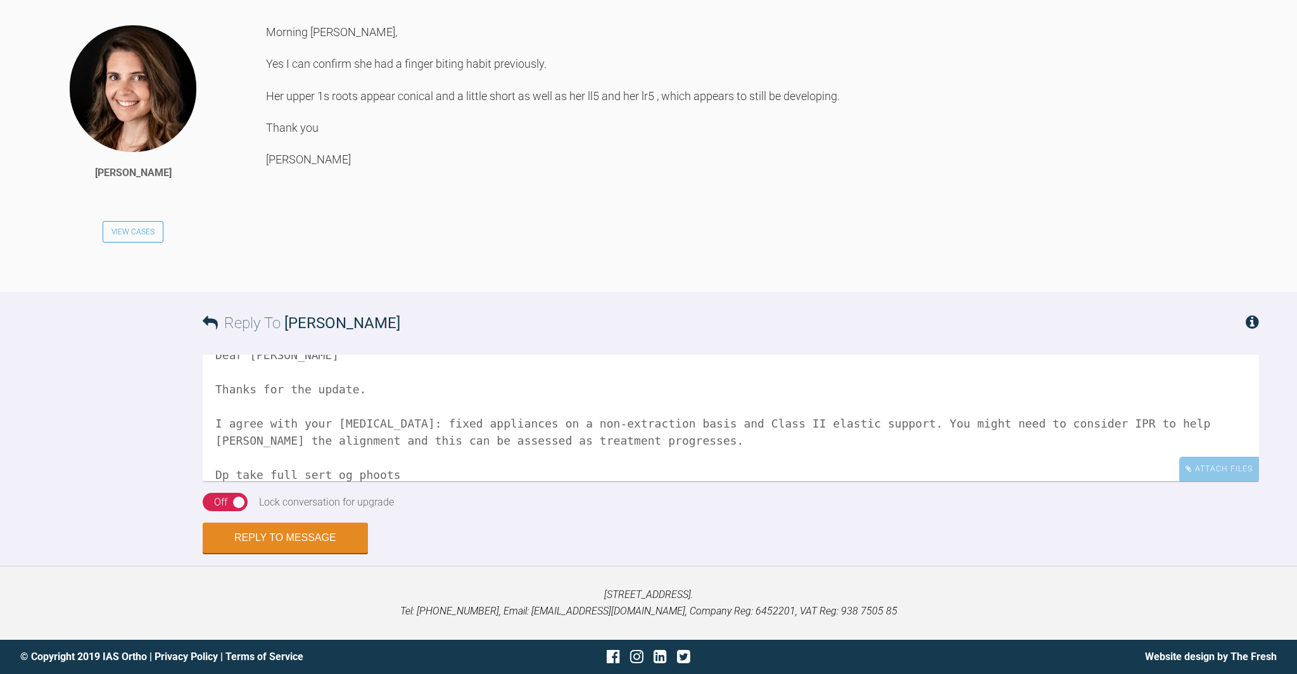
click at [322, 481] on textarea "Dear [PERSON_NAME] Thanks for the update. I agree with your [MEDICAL_DATA]: fix…" at bounding box center [731, 418] width 1056 height 127
click at [348, 481] on textarea "Dear [PERSON_NAME] Thanks for the update. I agree with your [MEDICAL_DATA]: fix…" at bounding box center [731, 418] width 1056 height 127
click at [374, 481] on textarea "Dear [PERSON_NAME] Thanks for the update. I agree with your [MEDICAL_DATA]: fix…" at bounding box center [731, 418] width 1056 height 127
click at [670, 481] on textarea "Dear [PERSON_NAME] Thanks for the update. I agree with your [MEDICAL_DATA]: fix…" at bounding box center [731, 418] width 1056 height 127
click at [689, 481] on textarea "Dear [PERSON_NAME] Thanks for the update. I agree with your [MEDICAL_DATA]: fix…" at bounding box center [731, 418] width 1056 height 127
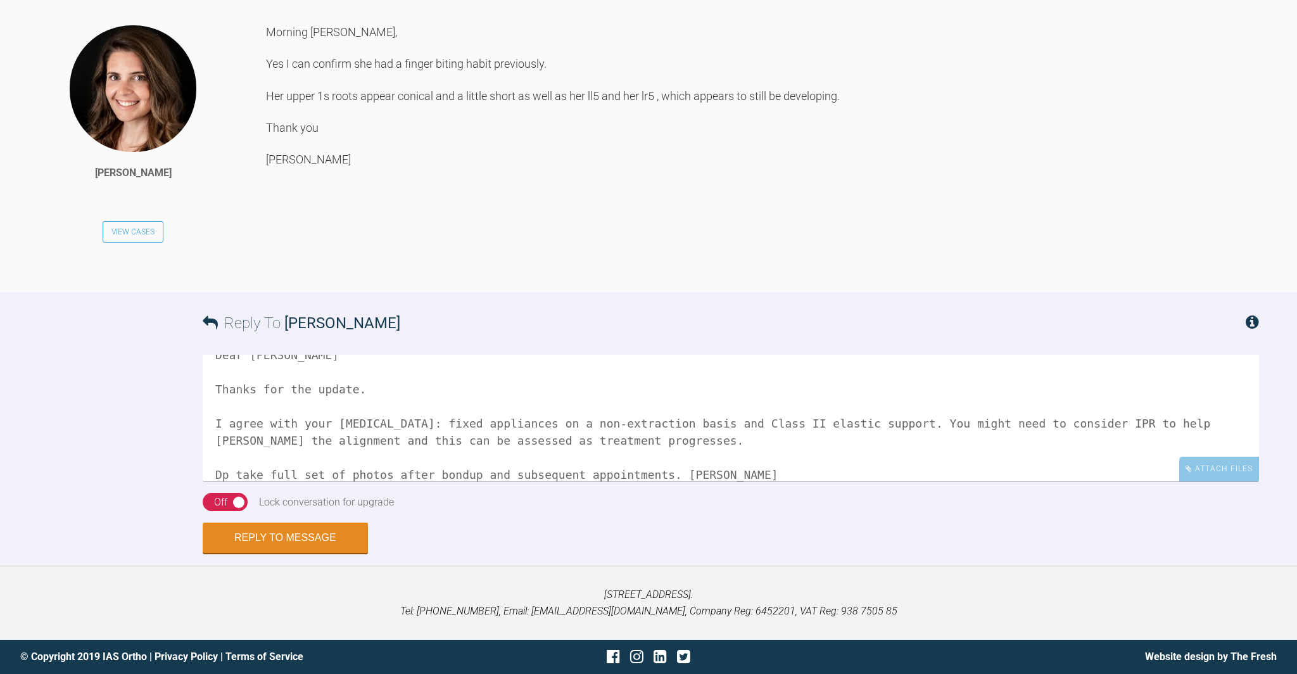
scroll to position [35, 0]
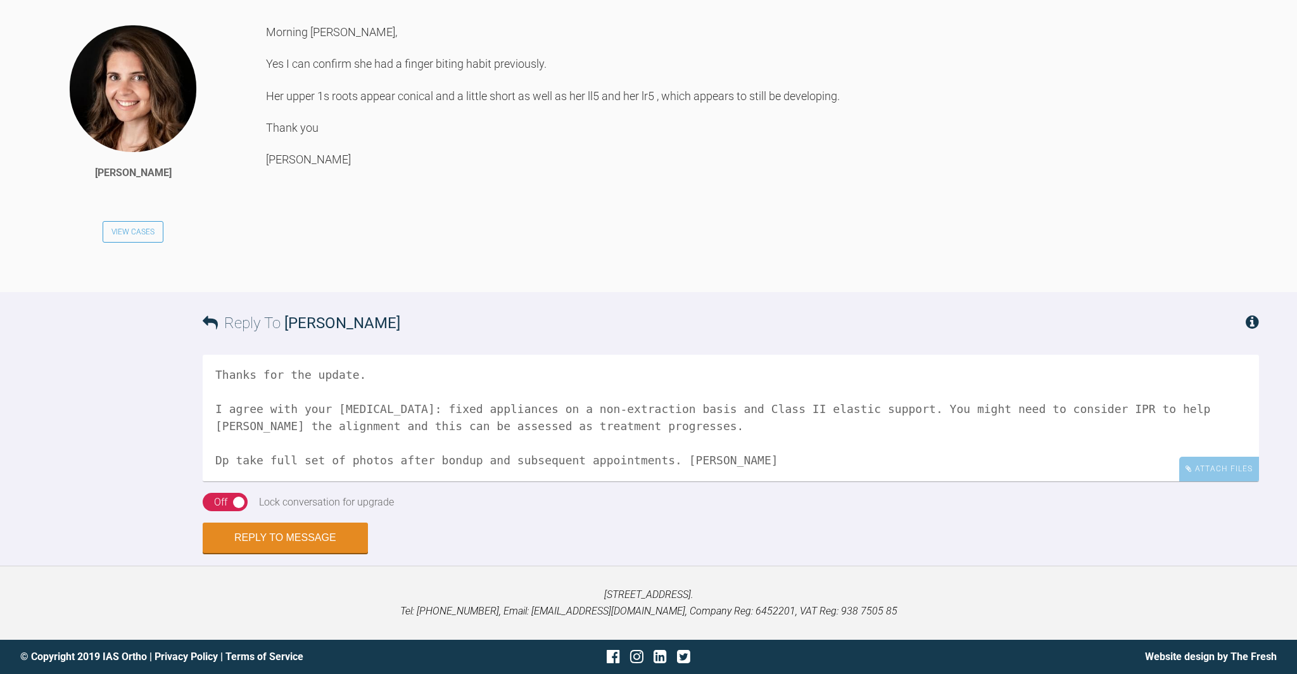
click at [227, 481] on textarea "Dear [PERSON_NAME] Thanks for the update. I agree with your [MEDICAL_DATA]: fix…" at bounding box center [731, 418] width 1056 height 127
click at [518, 481] on textarea "Dear [PERSON_NAME] Thanks for the update. I agree with your [MEDICAL_DATA]: fix…" at bounding box center [731, 418] width 1056 height 127
click at [1198, 481] on textarea "Dear [PERSON_NAME] Thanks for the update. I agree with your [MEDICAL_DATA]: fix…" at bounding box center [731, 418] width 1056 height 127
type textarea "Dear [PERSON_NAME] Thanks for the update. I agree with your [MEDICAL_DATA]: fix…"
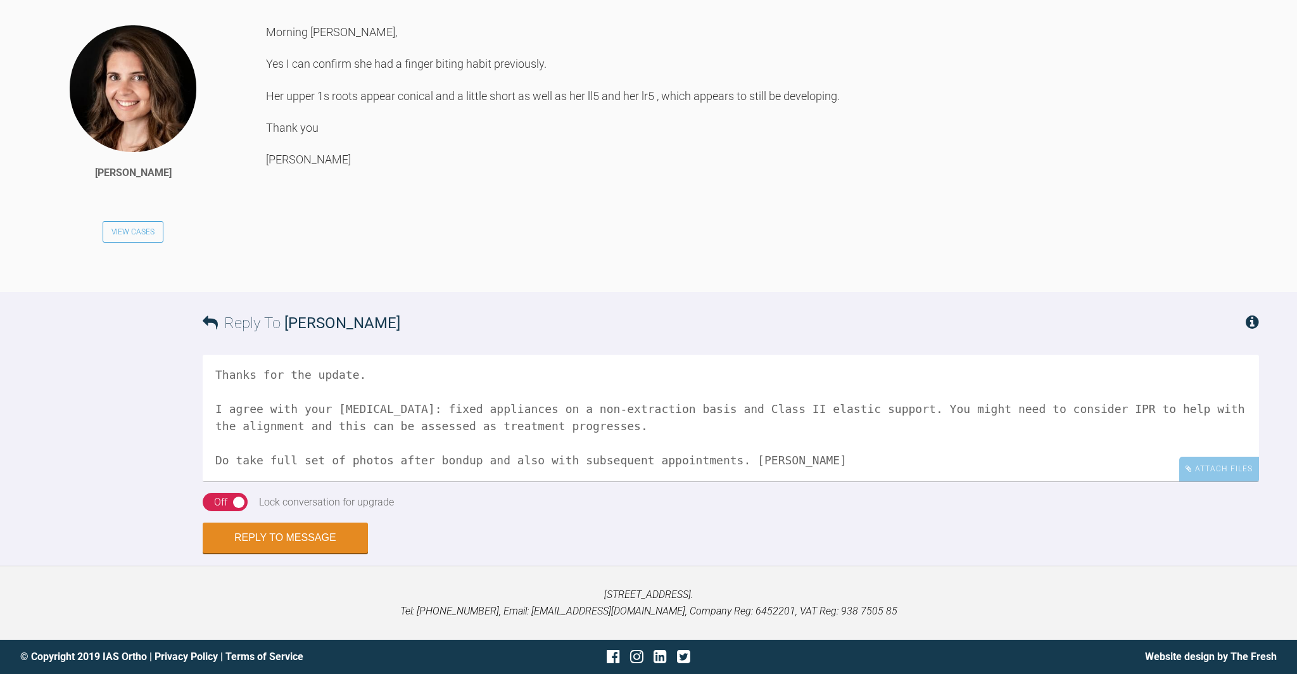
click at [229, 502] on div "On Off" at bounding box center [225, 502] width 45 height 19
click at [295, 539] on button "Reply to Message" at bounding box center [285, 539] width 165 height 30
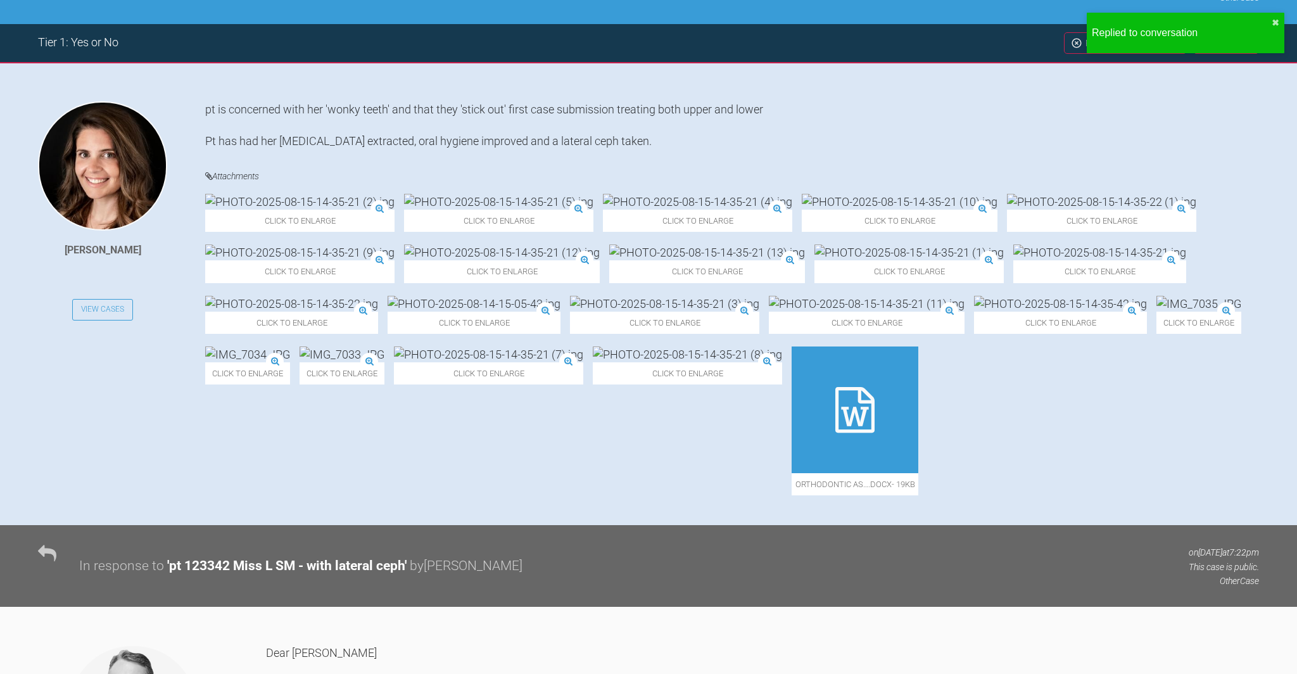
scroll to position [0, 0]
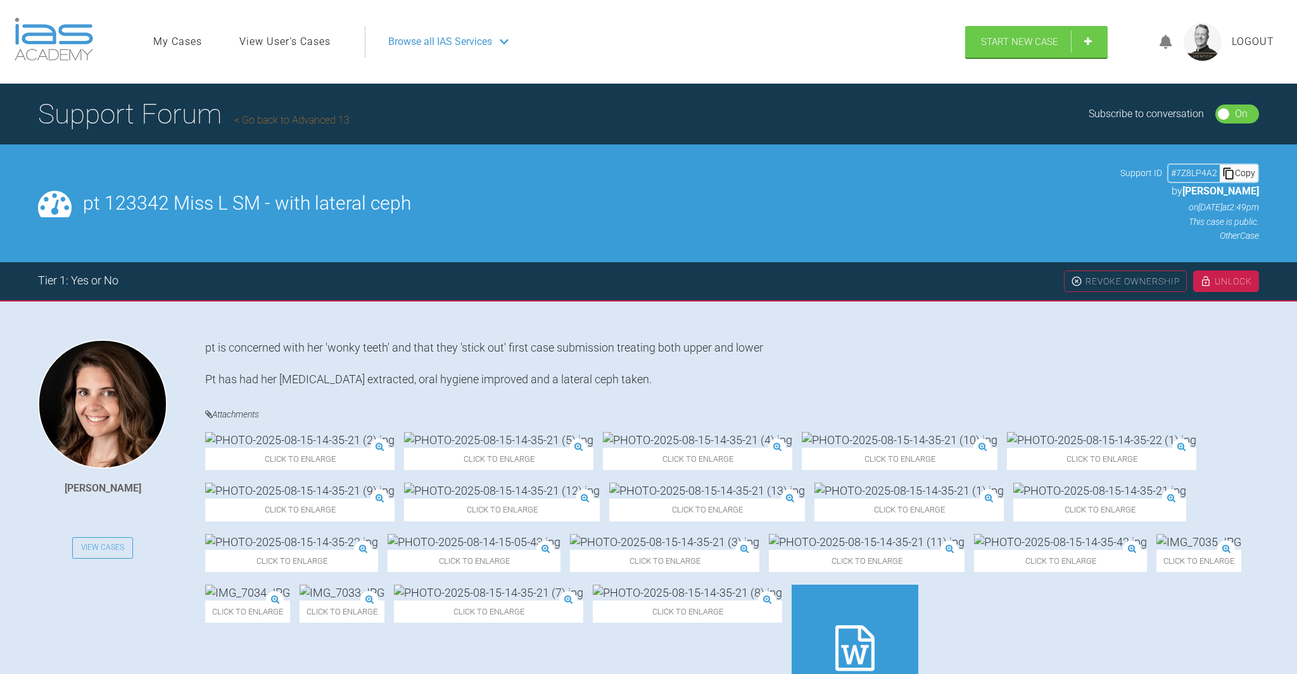
click at [290, 116] on link "Go back to Advanced 13" at bounding box center [291, 120] width 115 height 12
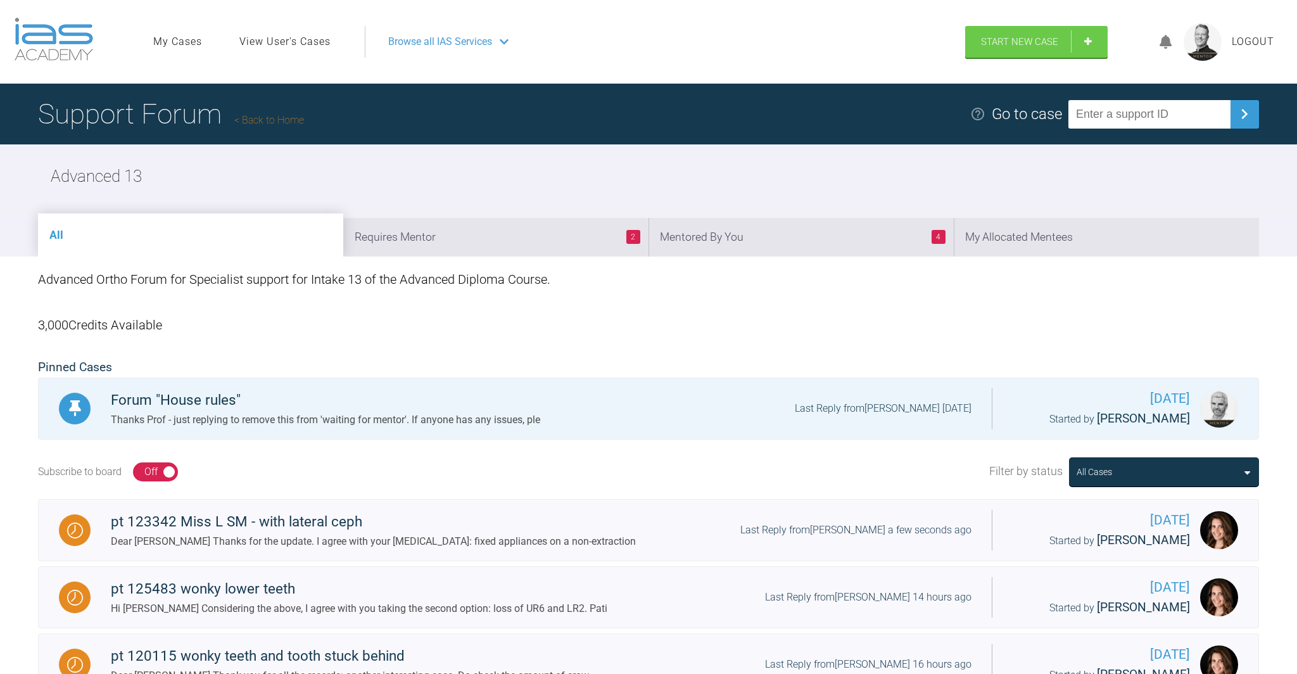
click at [489, 236] on li "2 Requires Mentor" at bounding box center [495, 237] width 305 height 39
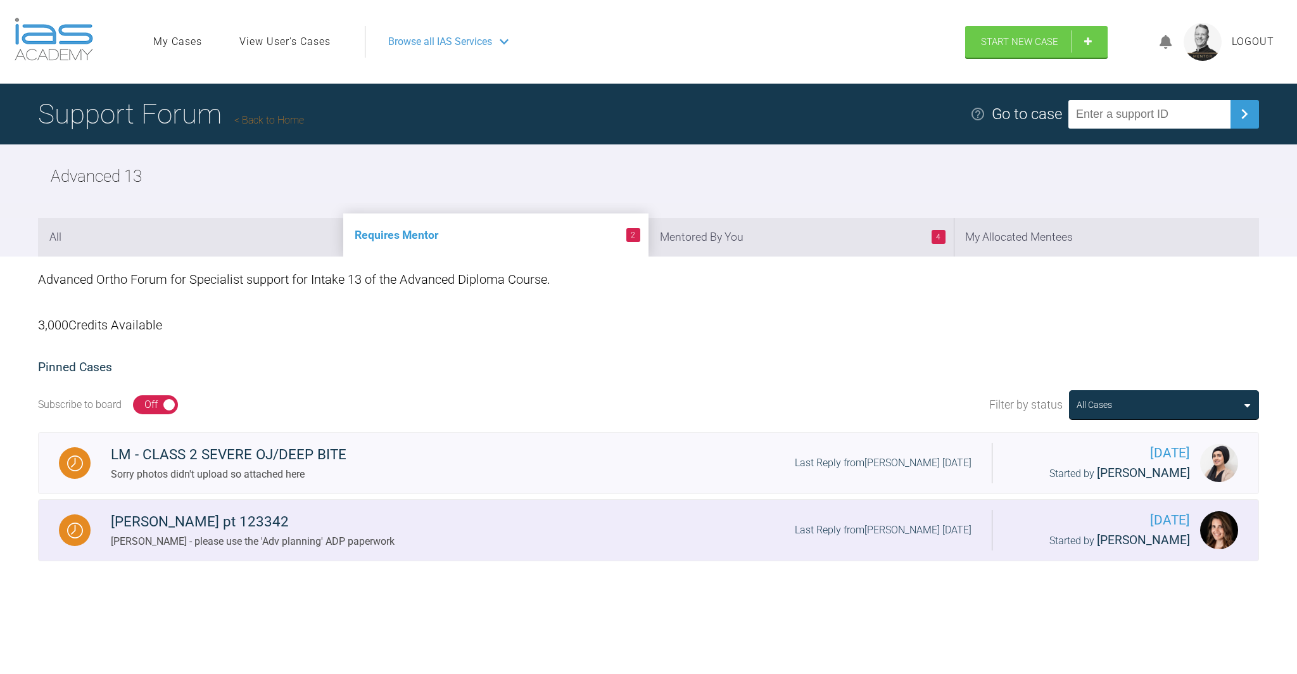
click at [208, 519] on div "[PERSON_NAME] pt 123342" at bounding box center [253, 521] width 284 height 23
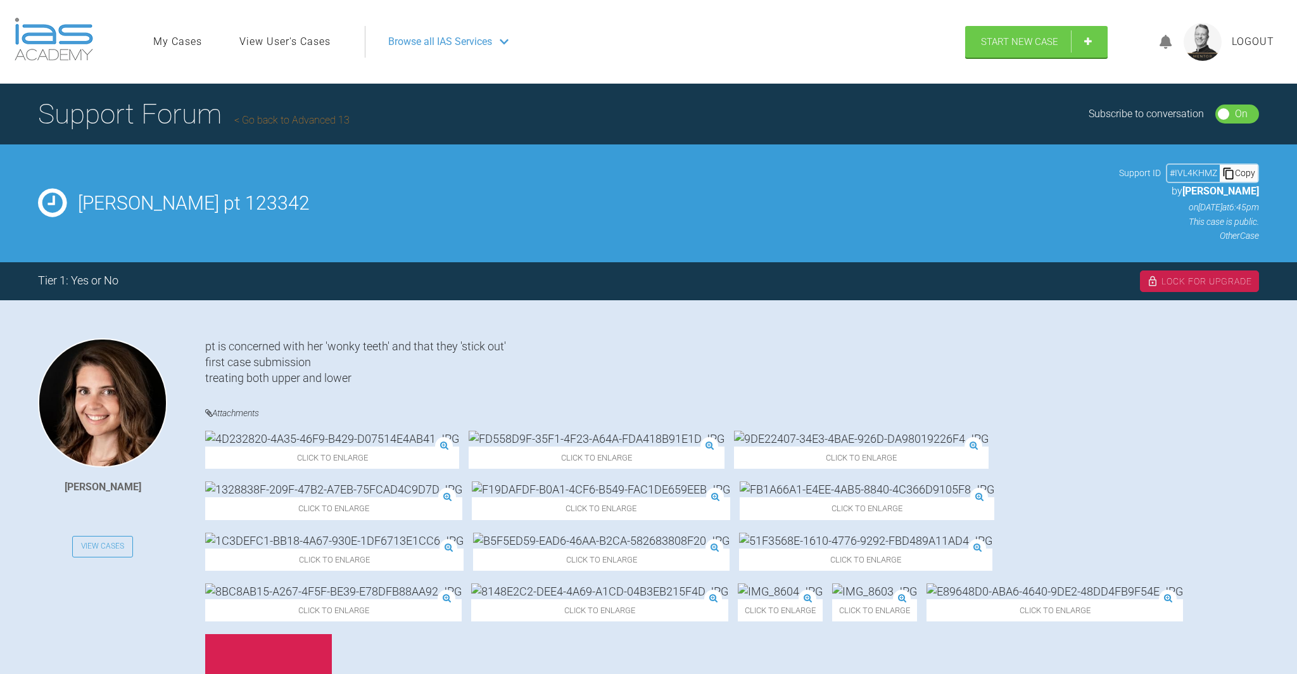
click at [279, 120] on link "Go back to Advanced 13" at bounding box center [291, 120] width 115 height 12
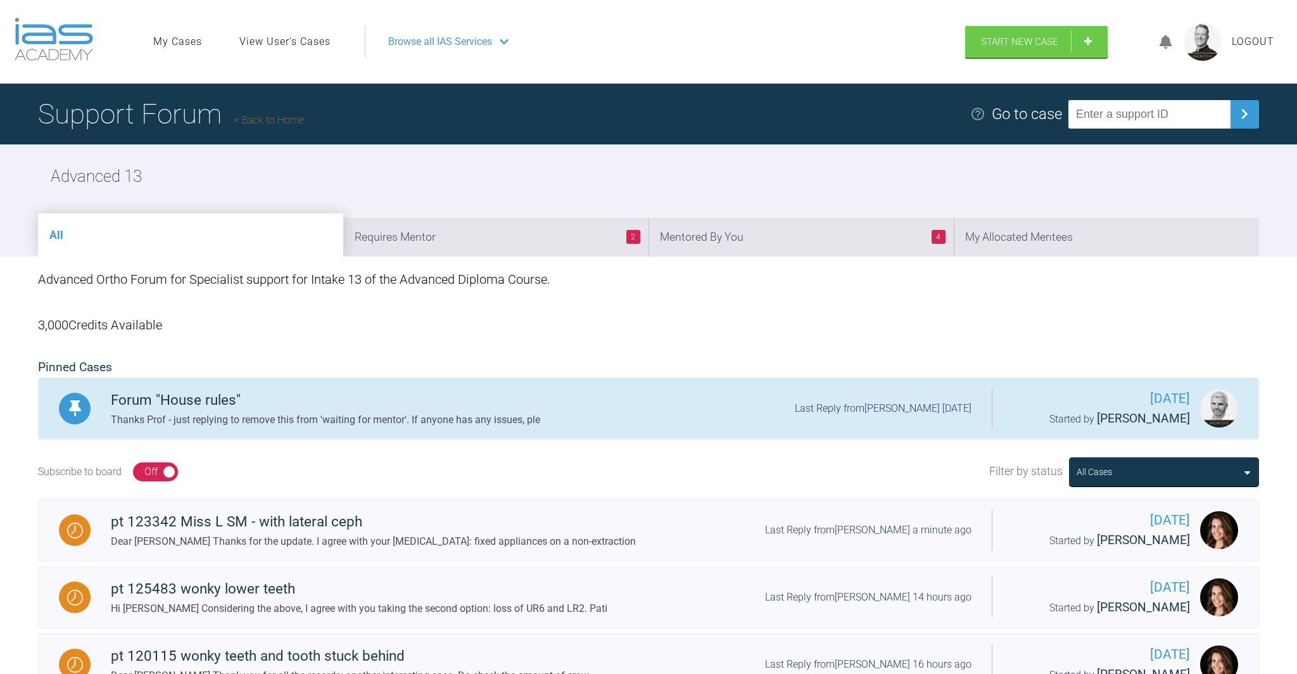
click at [363, 413] on div "Thanks Prof - just replying to remove this from 'waiting for mentor'. If anyone…" at bounding box center [325, 420] width 429 height 16
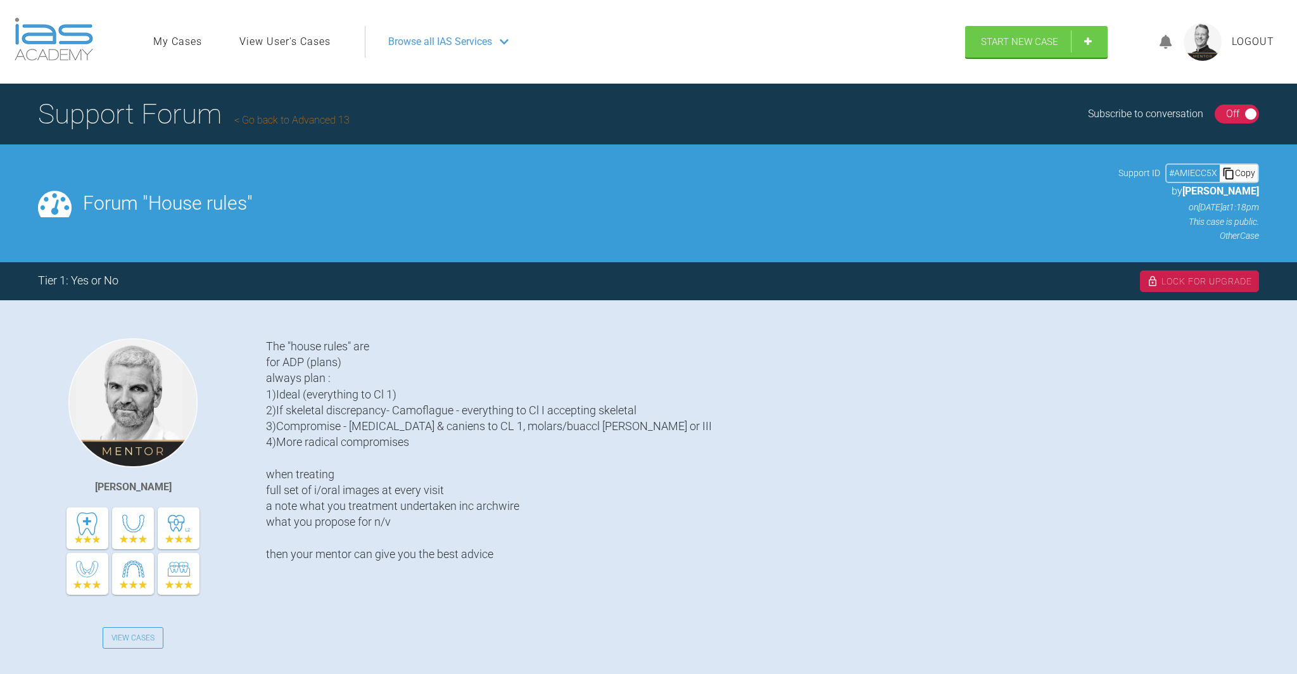
click at [294, 122] on link "Go back to Advanced 13" at bounding box center [291, 120] width 115 height 12
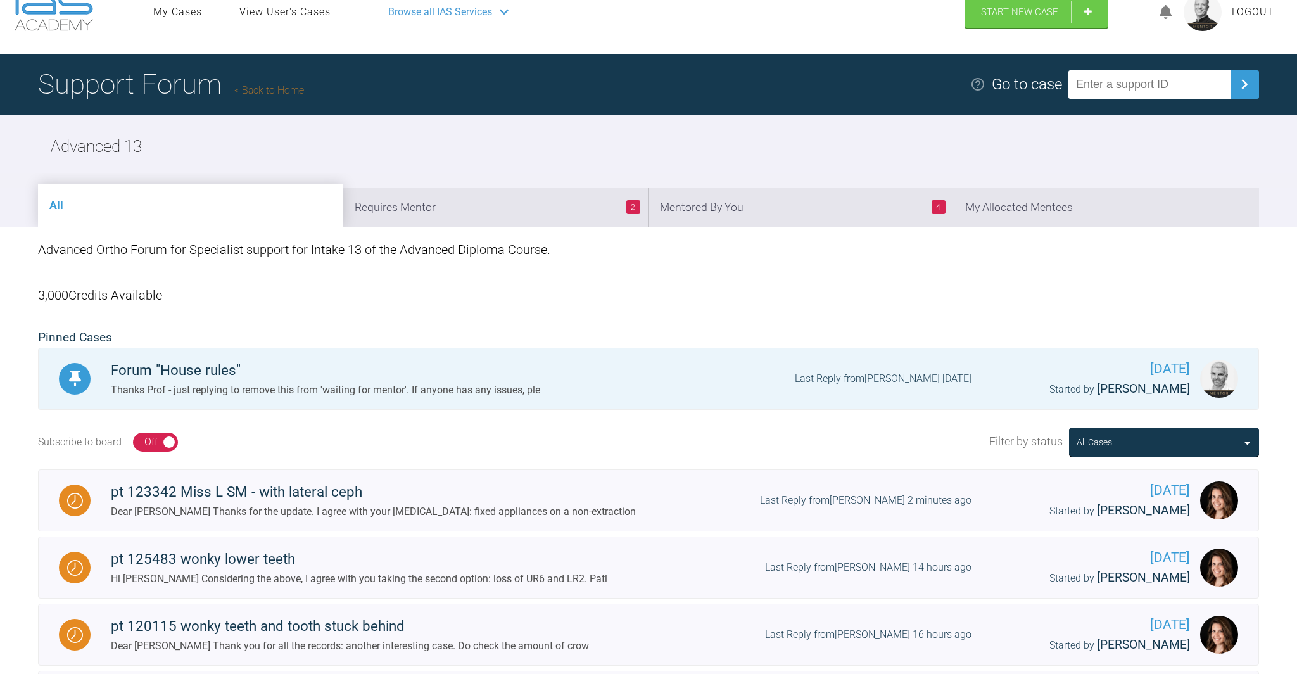
scroll to position [23, 0]
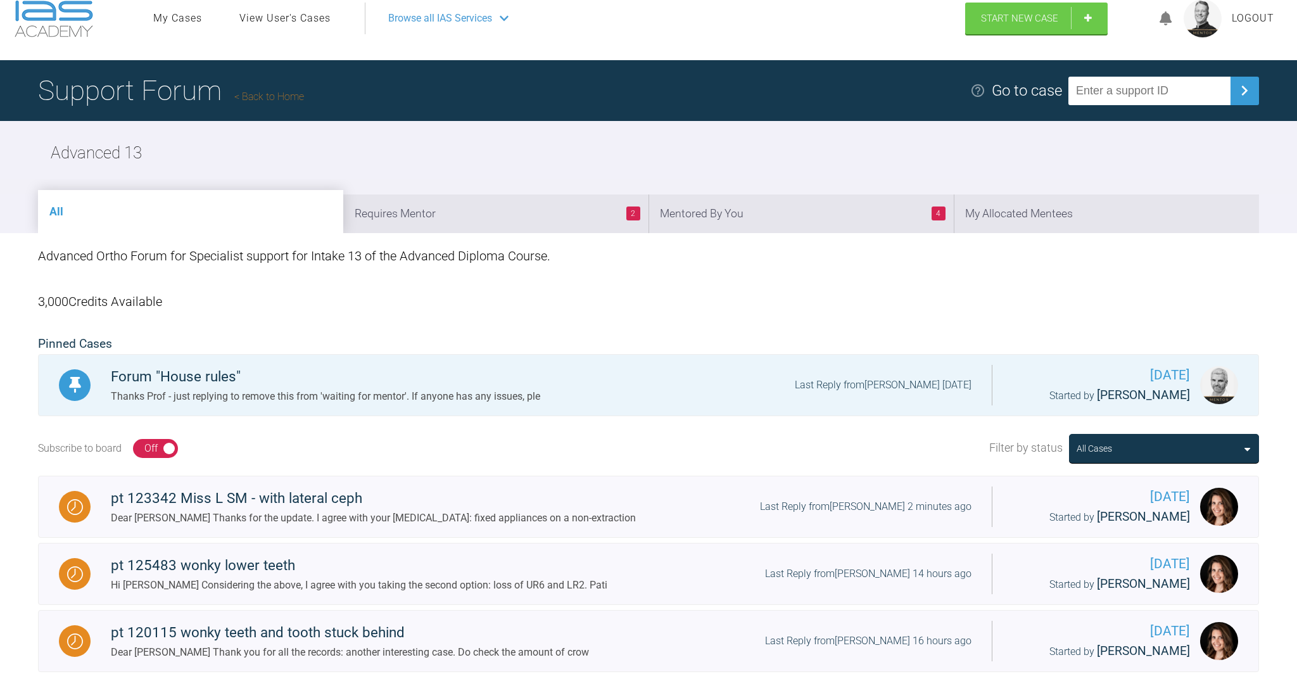
click at [1091, 213] on li "My Allocated Mentees" at bounding box center [1105, 213] width 305 height 39
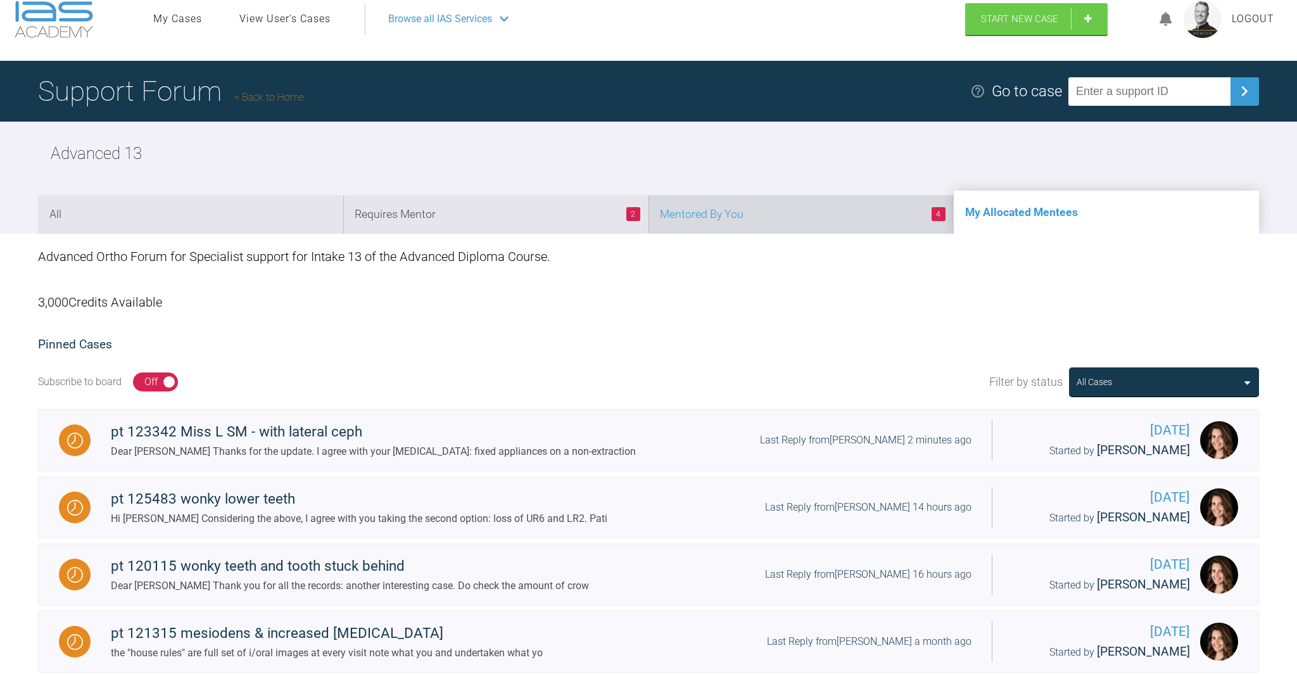
scroll to position [0, 0]
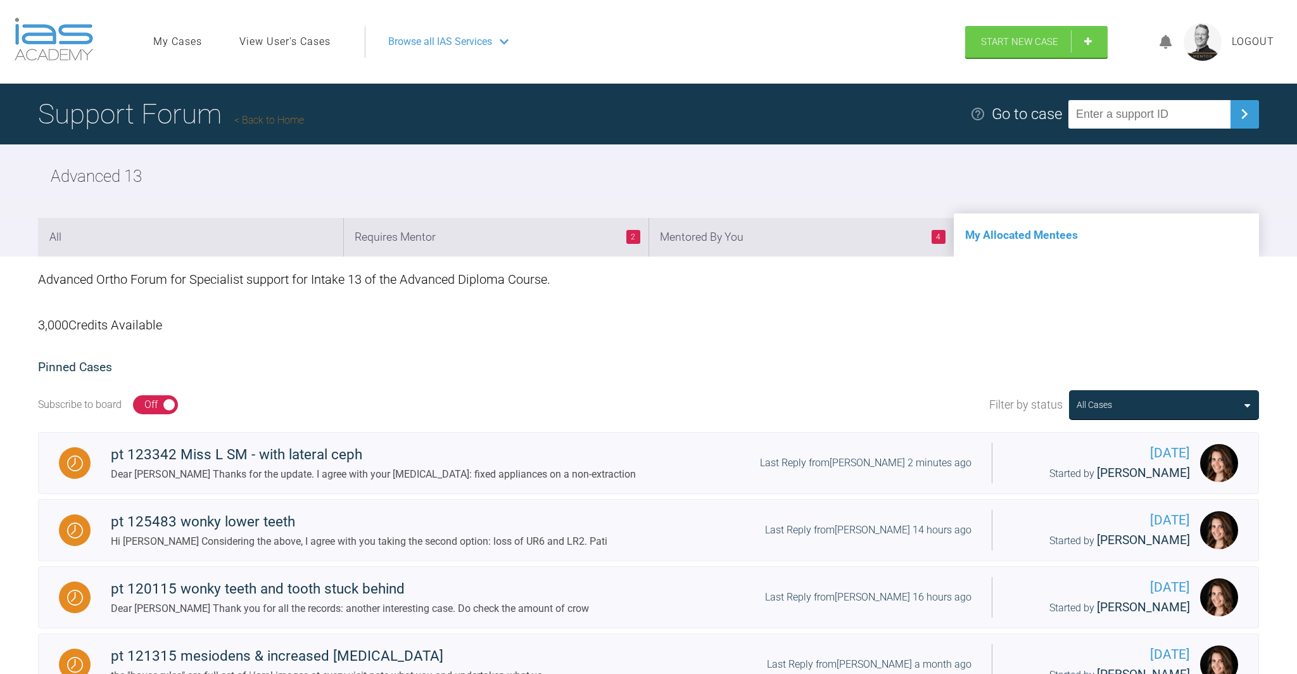
drag, startPoint x: 515, startPoint y: 234, endPoint x: 523, endPoint y: 231, distance: 8.0
click at [516, 233] on li "2 Requires Mentor" at bounding box center [495, 237] width 305 height 39
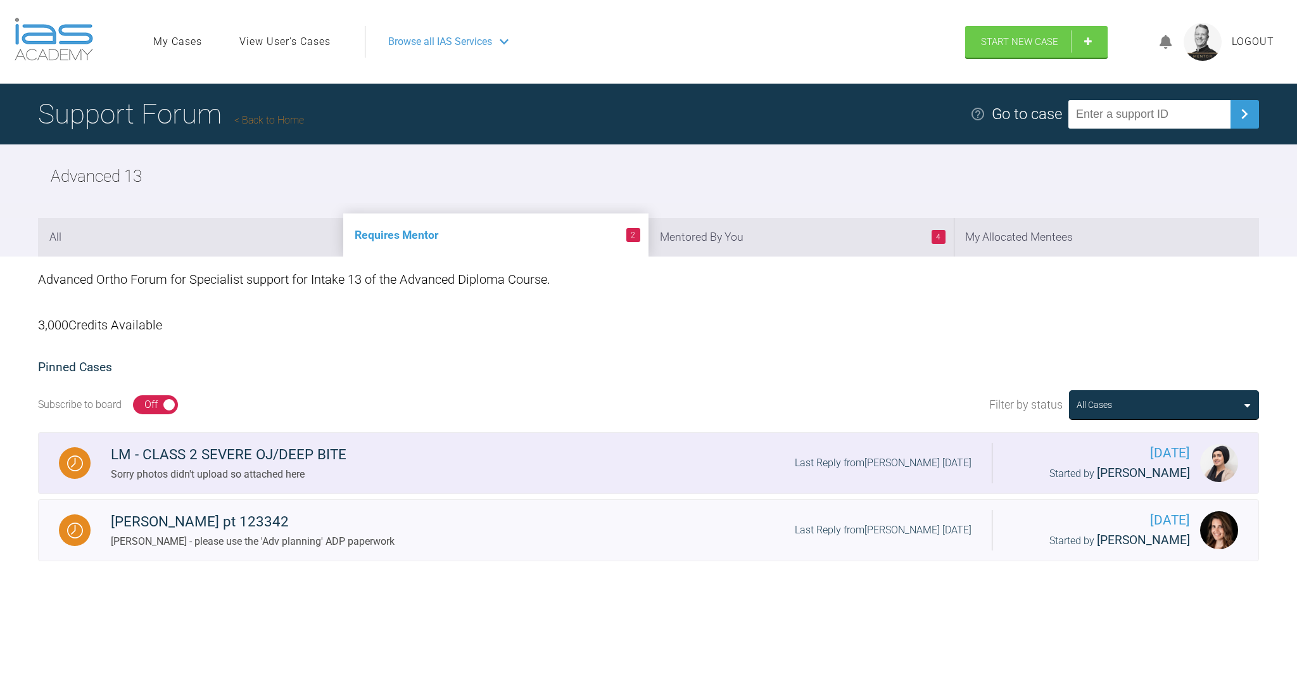
click at [211, 451] on div "LM - CLASS 2 SEVERE OJ/DEEP BITE" at bounding box center [229, 454] width 236 height 23
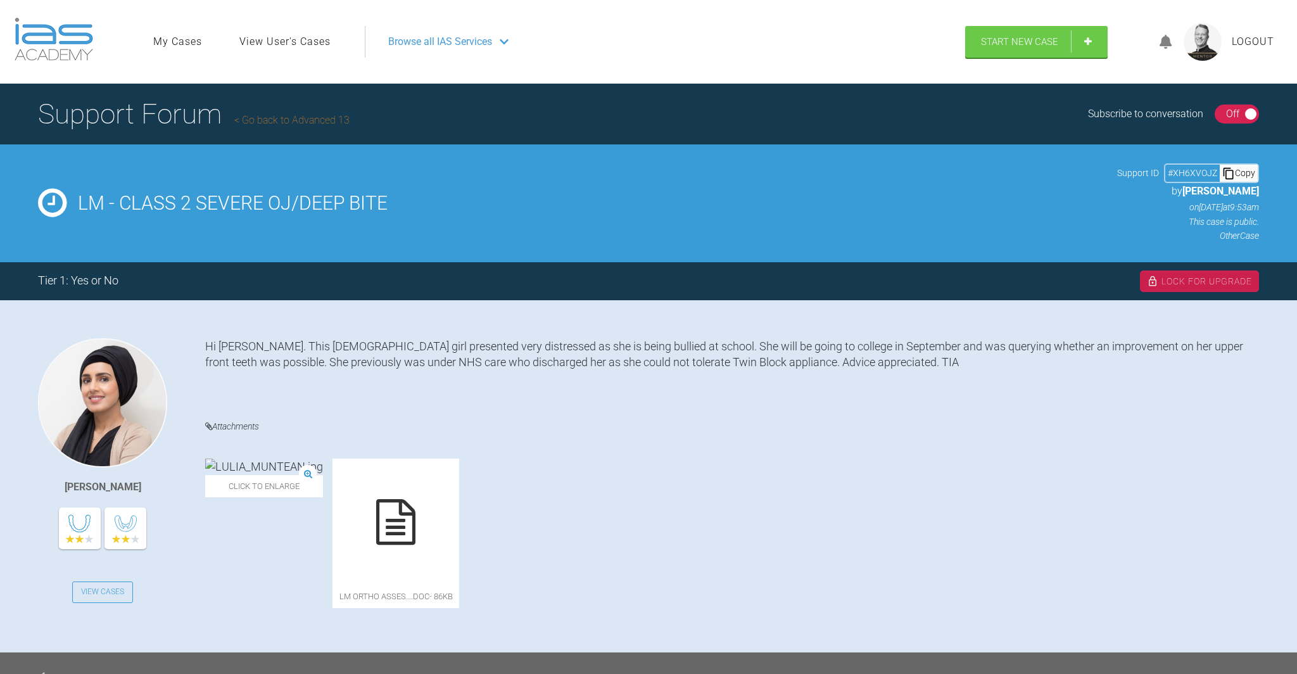
click at [272, 474] on img at bounding box center [264, 466] width 118 height 16
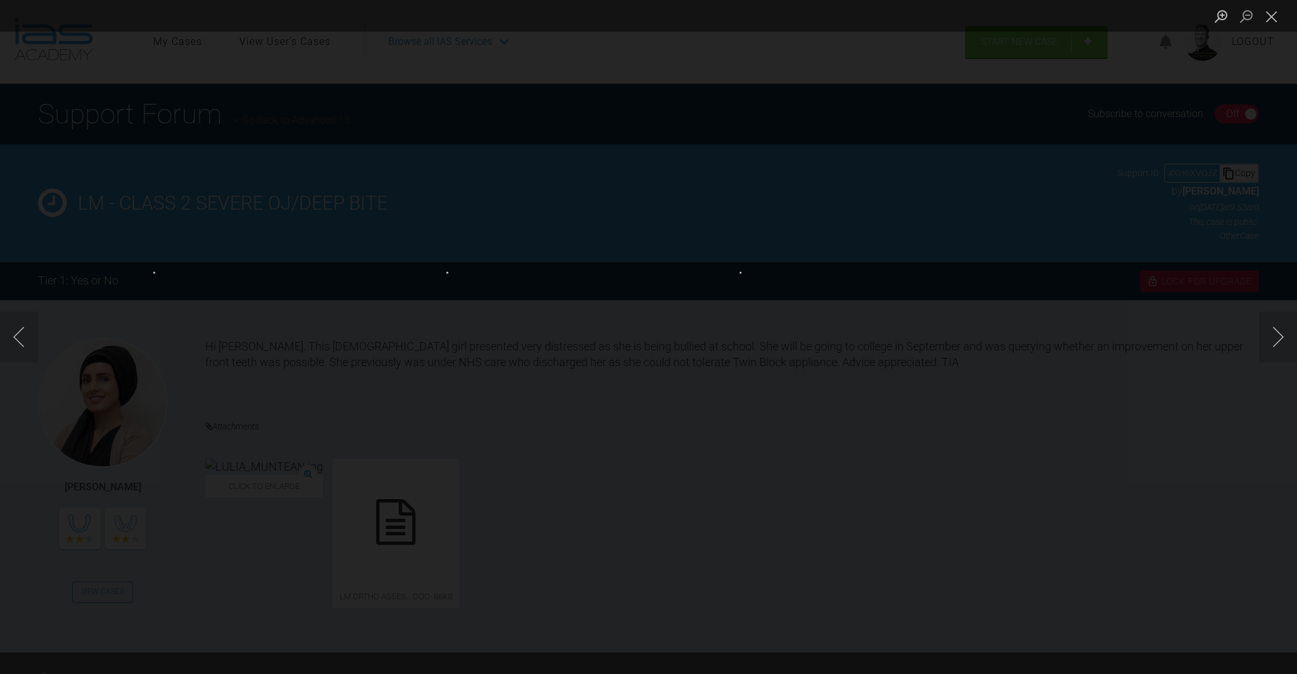
click at [404, 344] on img "Lightbox" at bounding box center [278, 337] width 251 height 130
click at [404, 343] on img "Lightbox" at bounding box center [278, 337] width 251 height 130
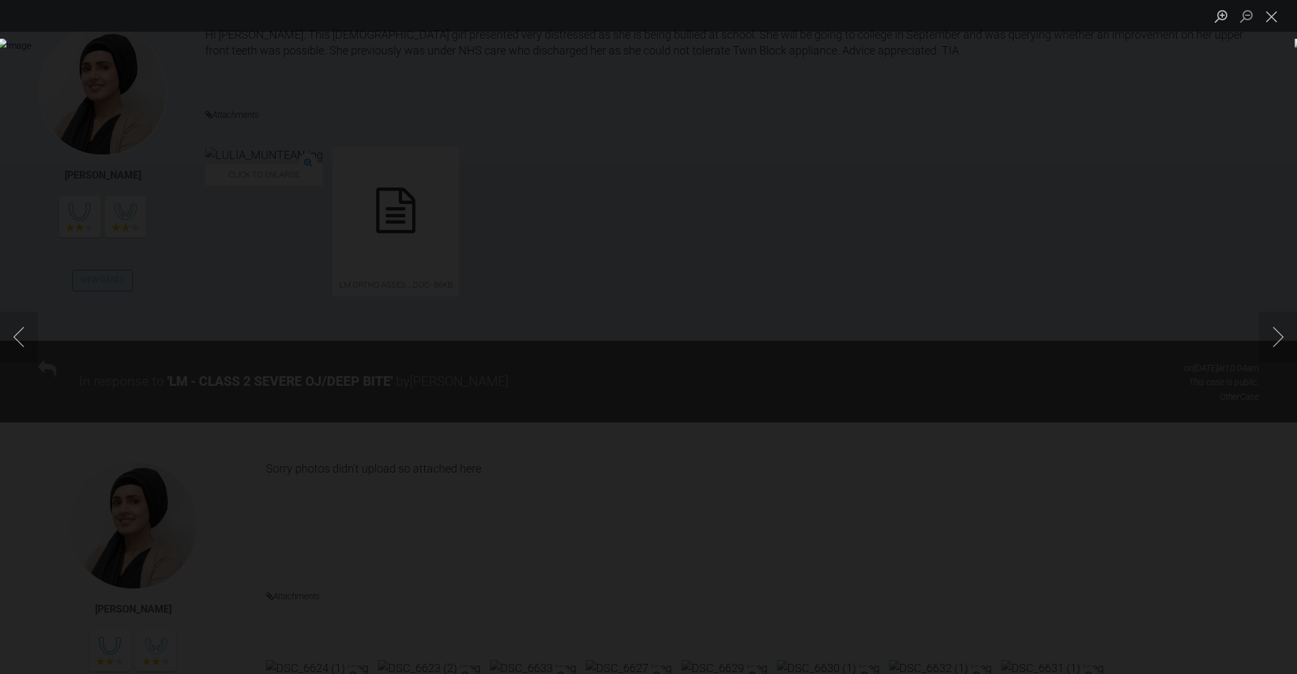
scroll to position [315, 0]
click at [1272, 18] on button "Close lightbox" at bounding box center [1271, 16] width 25 height 22
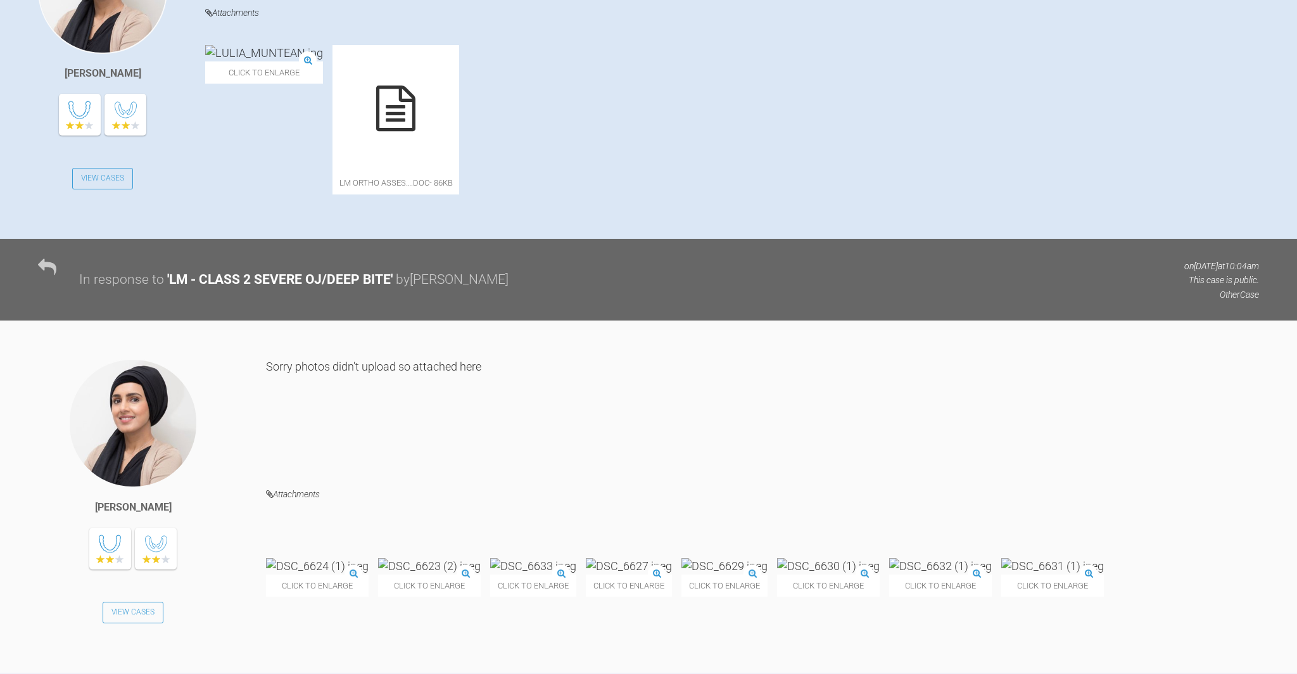
scroll to position [408, 0]
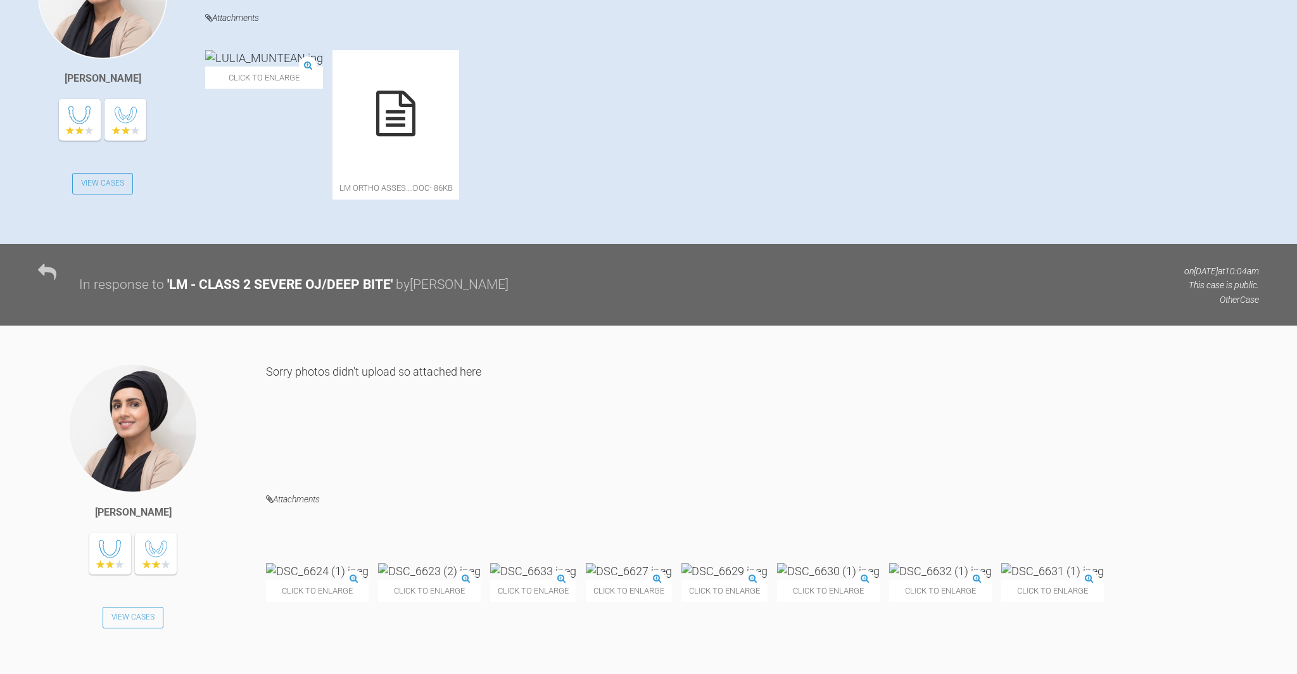
click at [279, 563] on img at bounding box center [317, 571] width 103 height 16
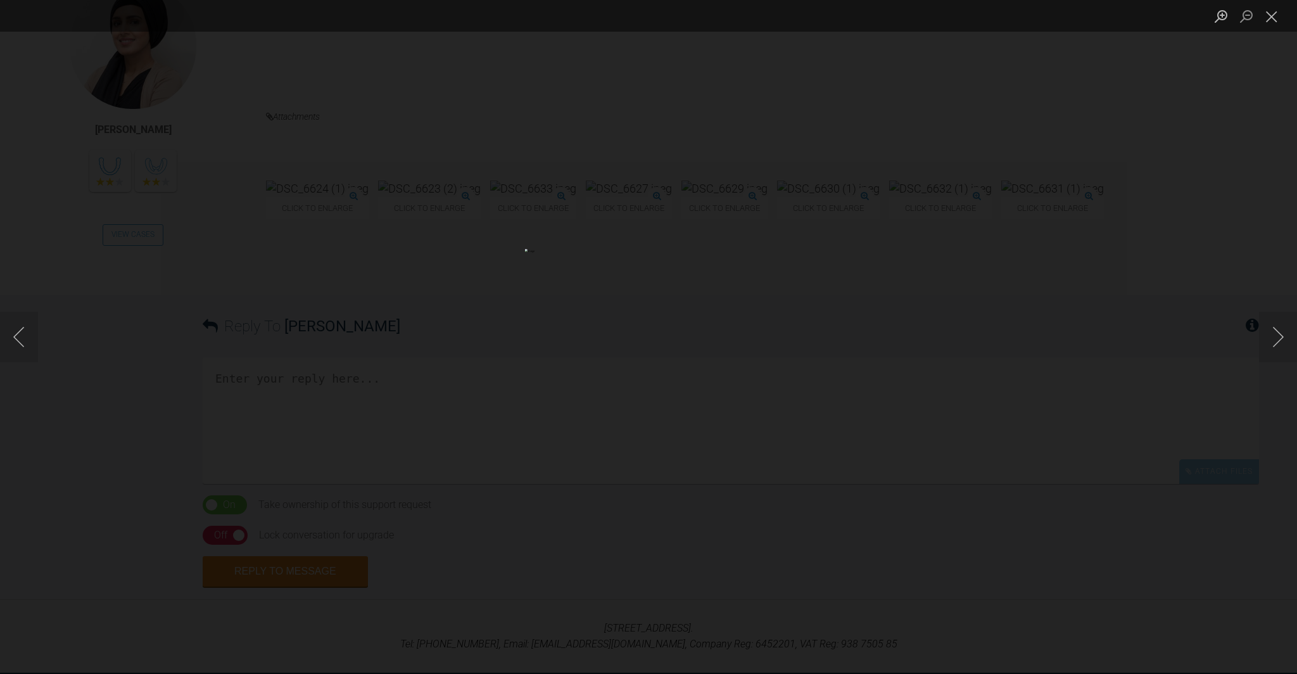
scroll to position [826, 0]
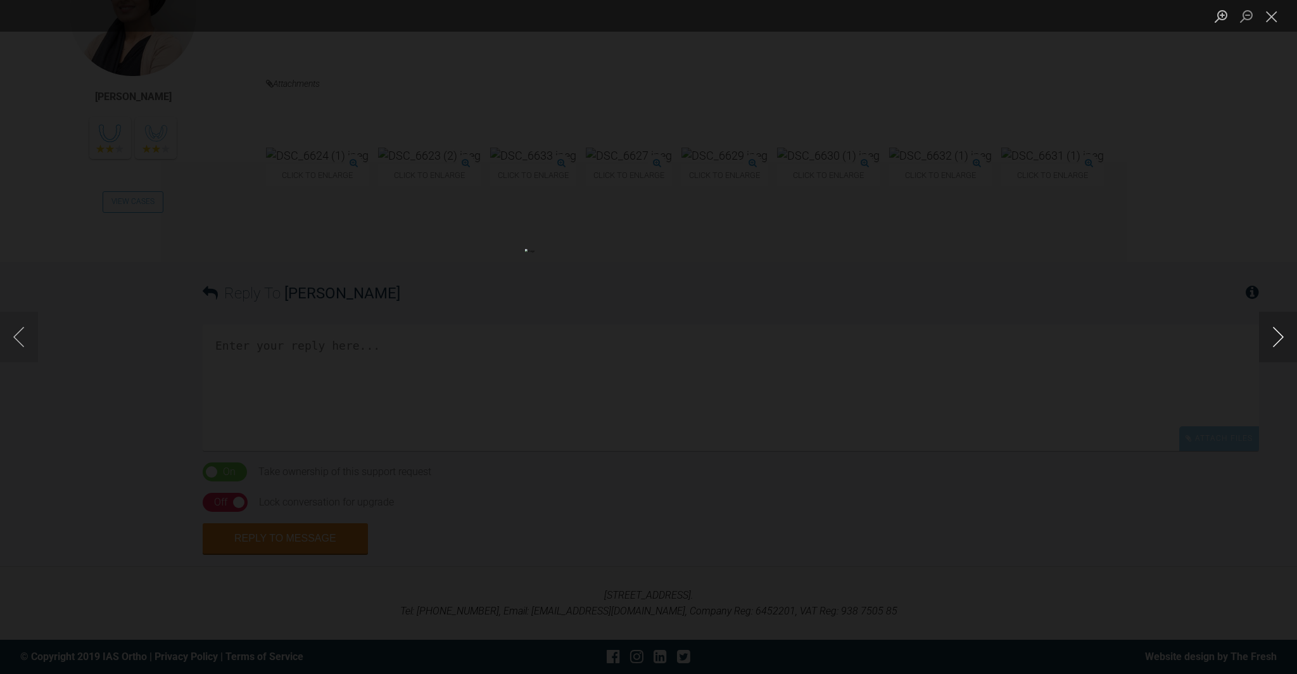
click at [1278, 336] on button "Next image" at bounding box center [1278, 336] width 38 height 51
click at [1278, 335] on button "Next image" at bounding box center [1278, 336] width 38 height 51
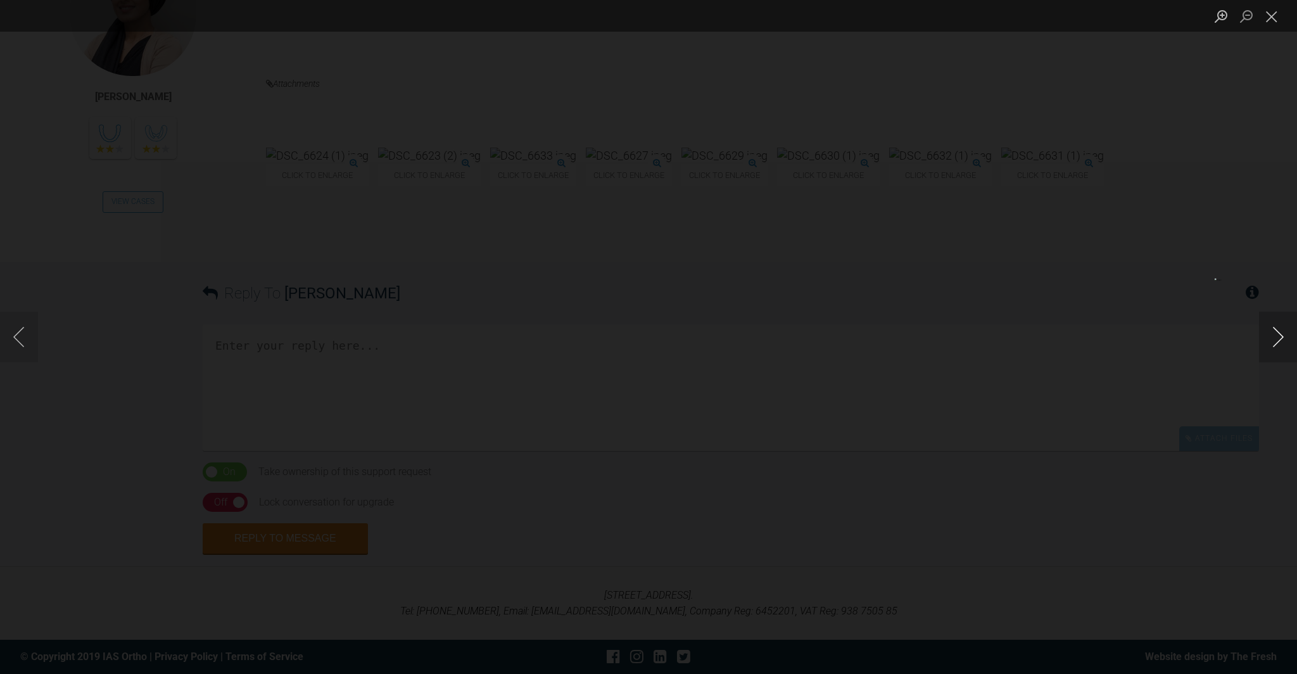
click at [1278, 335] on button "Next image" at bounding box center [1278, 336] width 38 height 51
click at [1278, 336] on button "Next image" at bounding box center [1278, 336] width 38 height 51
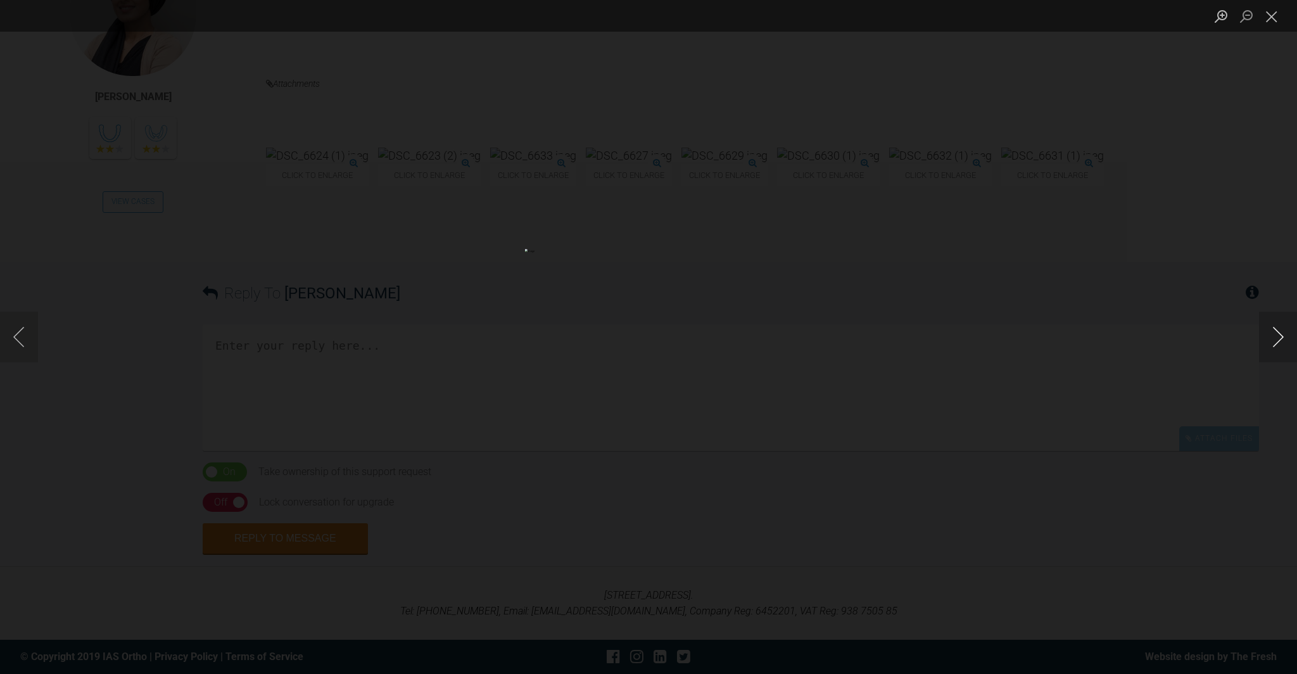
click at [1278, 334] on button "Next image" at bounding box center [1278, 336] width 38 height 51
click at [1272, 14] on button "Close lightbox" at bounding box center [1271, 16] width 25 height 22
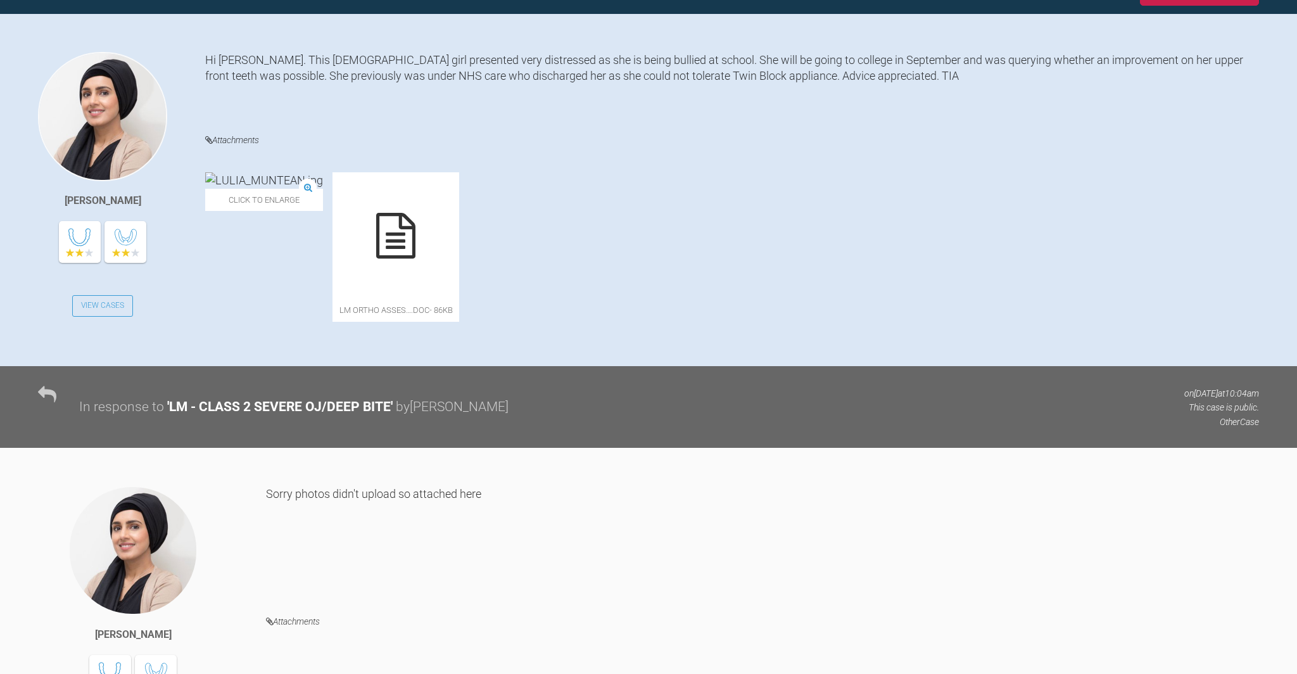
scroll to position [283, 0]
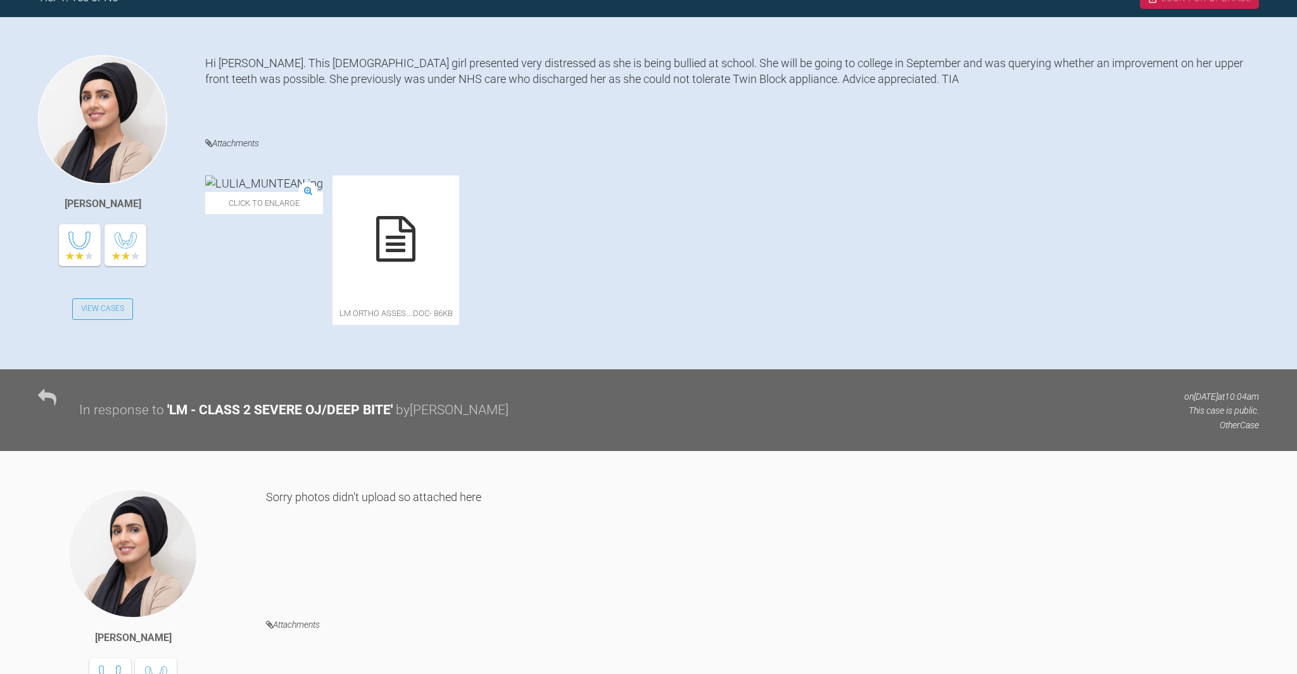
click at [406, 242] on icon at bounding box center [395, 239] width 39 height 46
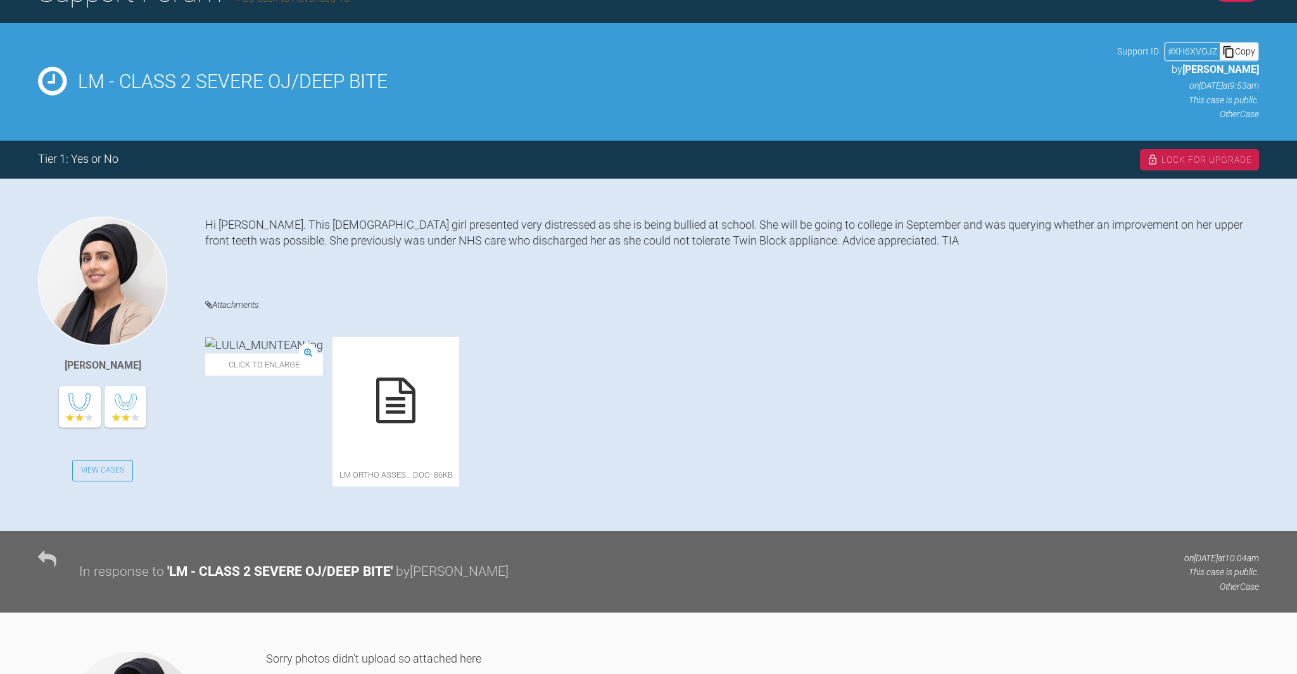
scroll to position [0, 0]
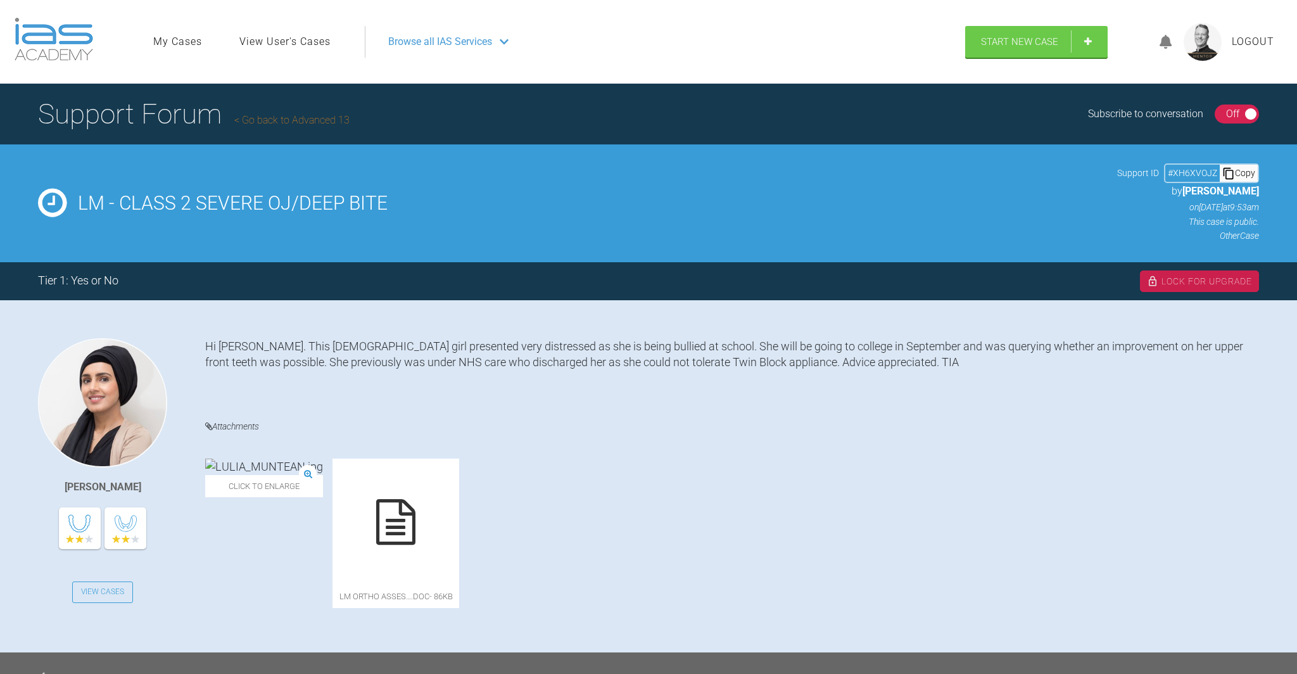
click at [389, 524] on icon at bounding box center [395, 522] width 39 height 46
